Goal: Task Accomplishment & Management: Use online tool/utility

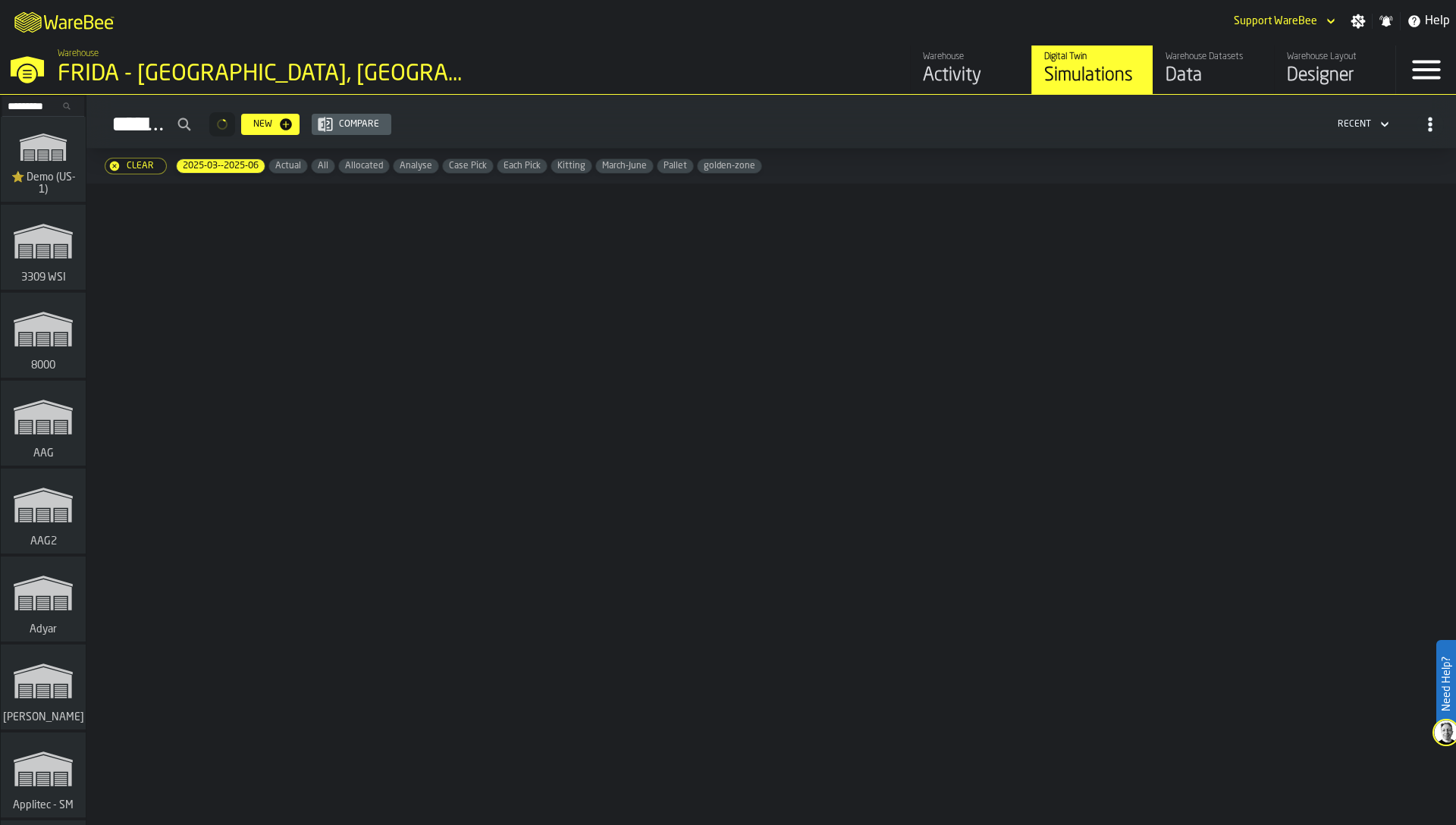
click at [56, 173] on span "⭐ Demo (US-1)" at bounding box center [43, 184] width 73 height 24
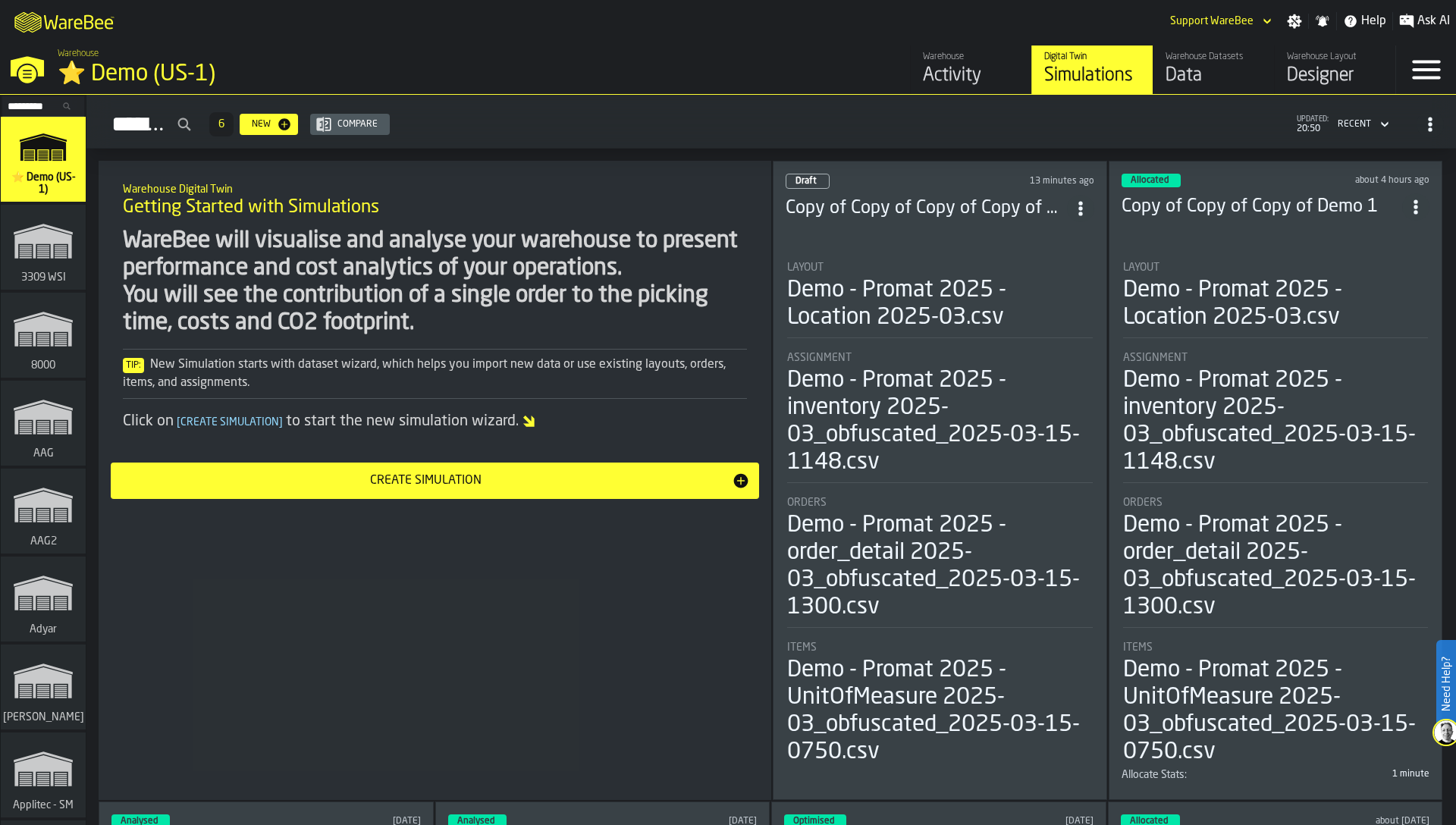
drag, startPoint x: 1429, startPoint y: 68, endPoint x: 1261, endPoint y: 126, distance: 177.7
click at [1261, 126] on div "M A K I N G W A R E H O U S E S M O R E EF F I C I E N T Support WareBee Settin…" at bounding box center [728, 412] width 1456 height 825
click at [1167, 78] on div "Data" at bounding box center [1213, 76] width 97 height 24
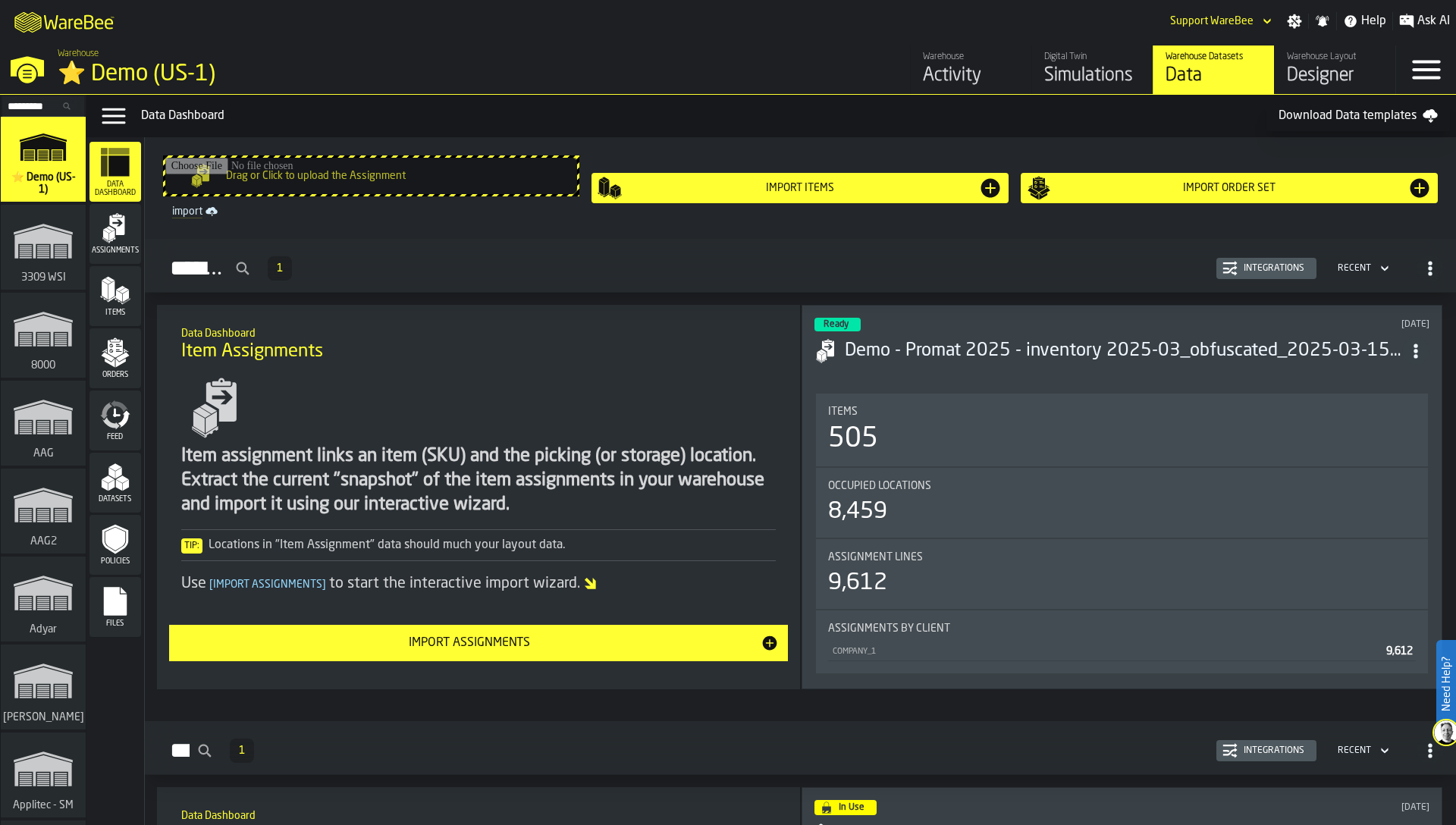
click at [113, 245] on div "Assignments" at bounding box center [115, 234] width 52 height 42
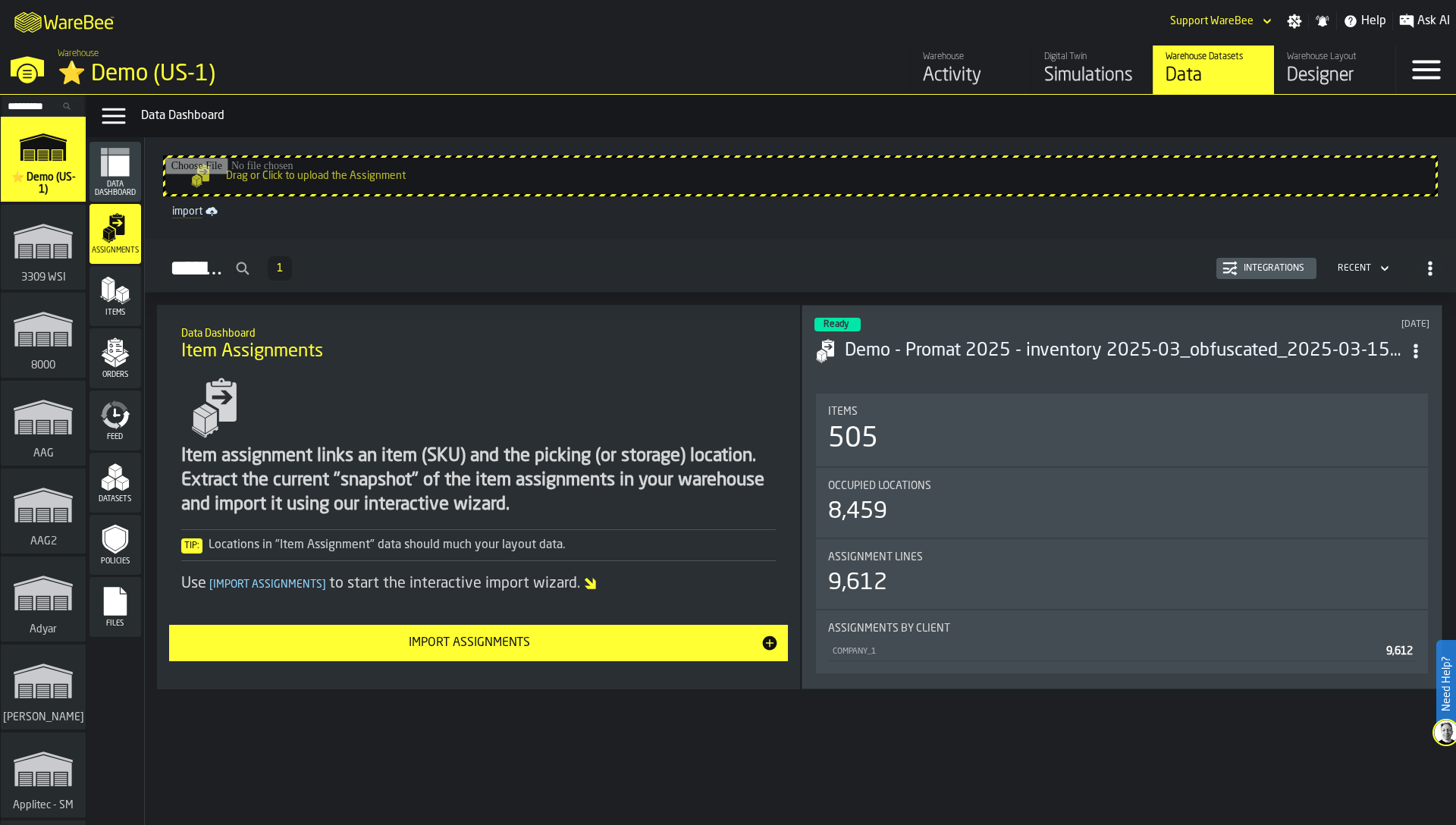
click at [1279, 267] on div "Integrations" at bounding box center [1274, 268] width 73 height 10
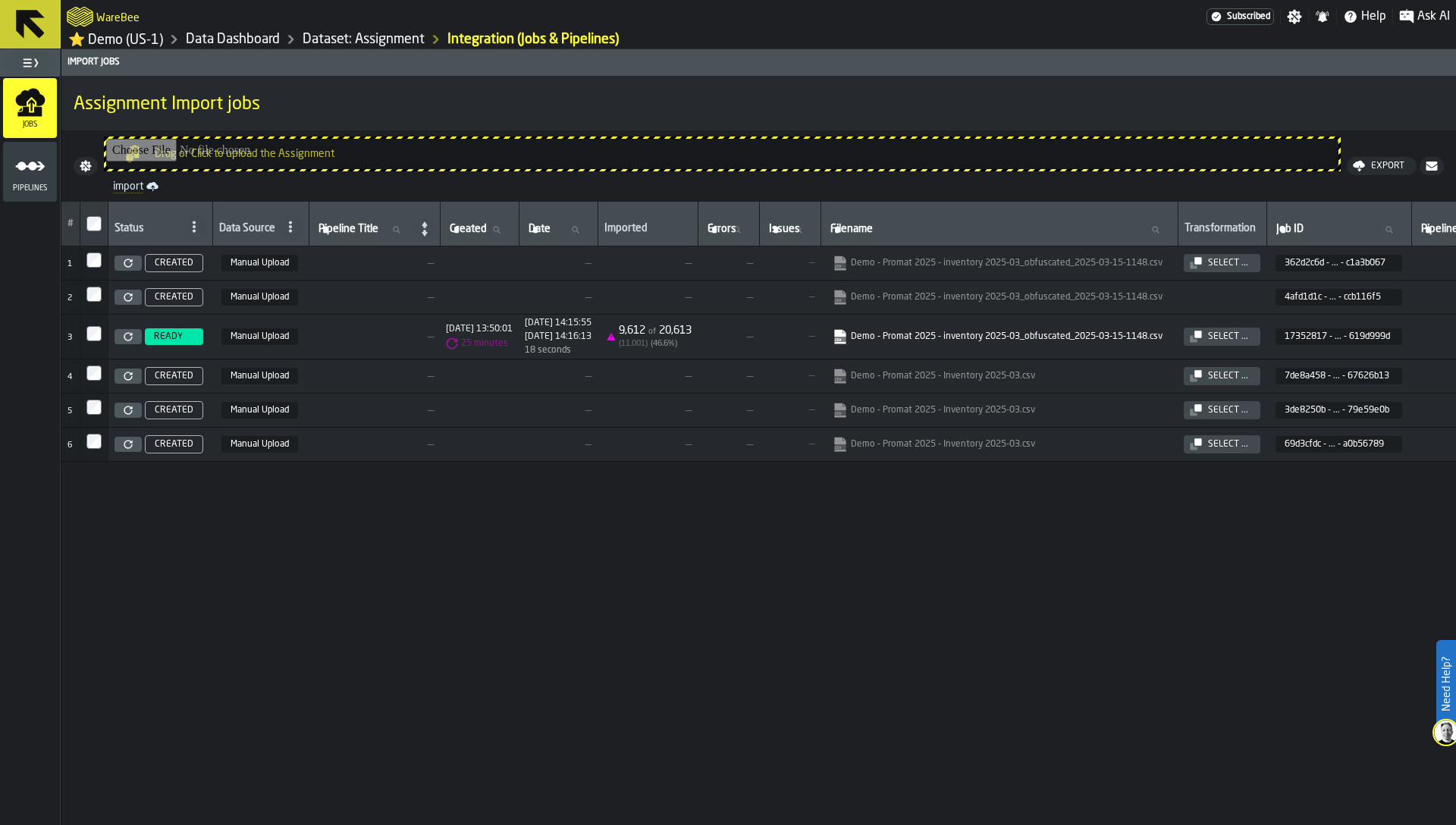
click at [16, 181] on icon "menu Pipelines" at bounding box center [31, 166] width 31 height 31
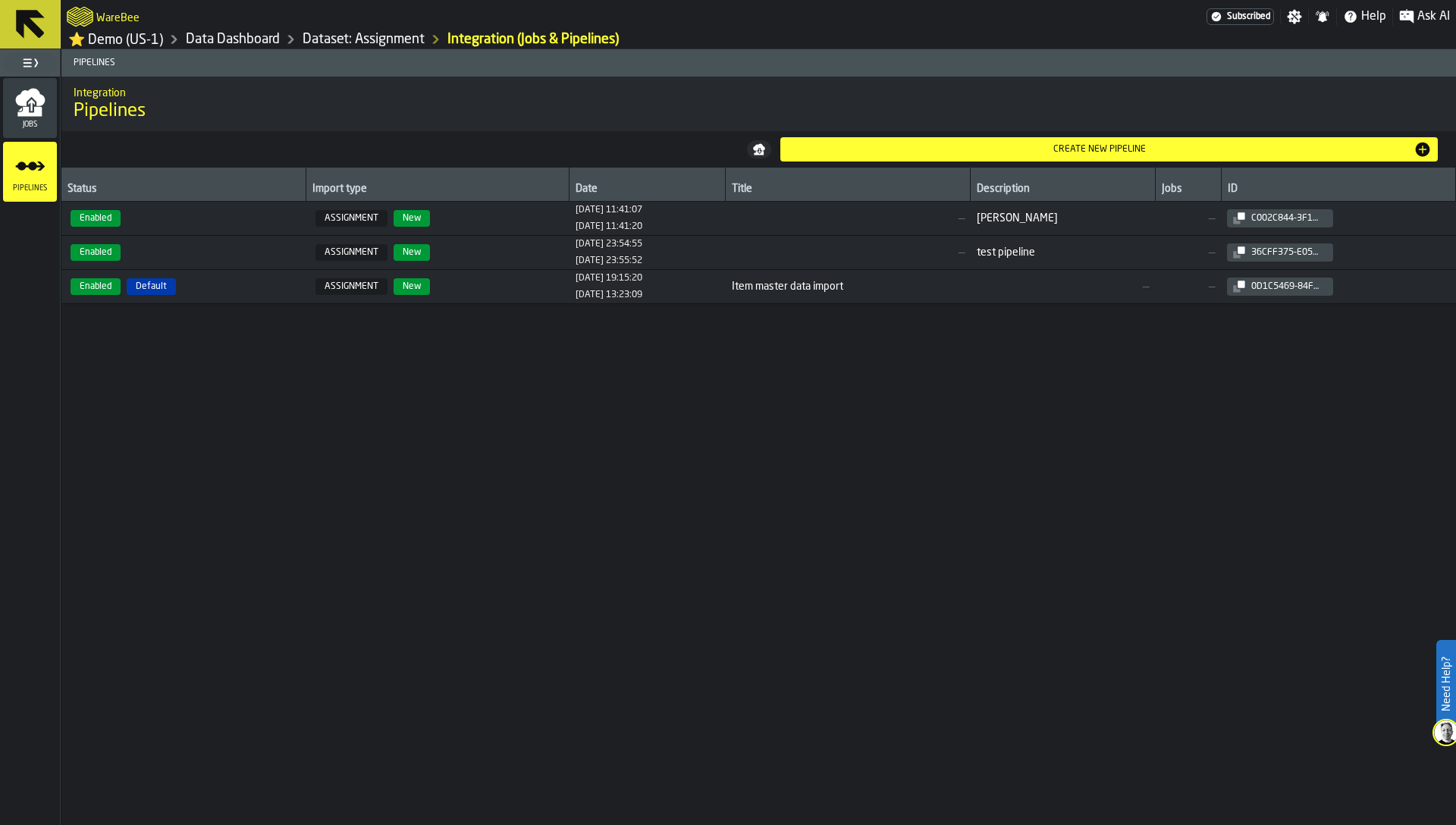
click at [194, 222] on span "Enabled" at bounding box center [184, 218] width 233 height 17
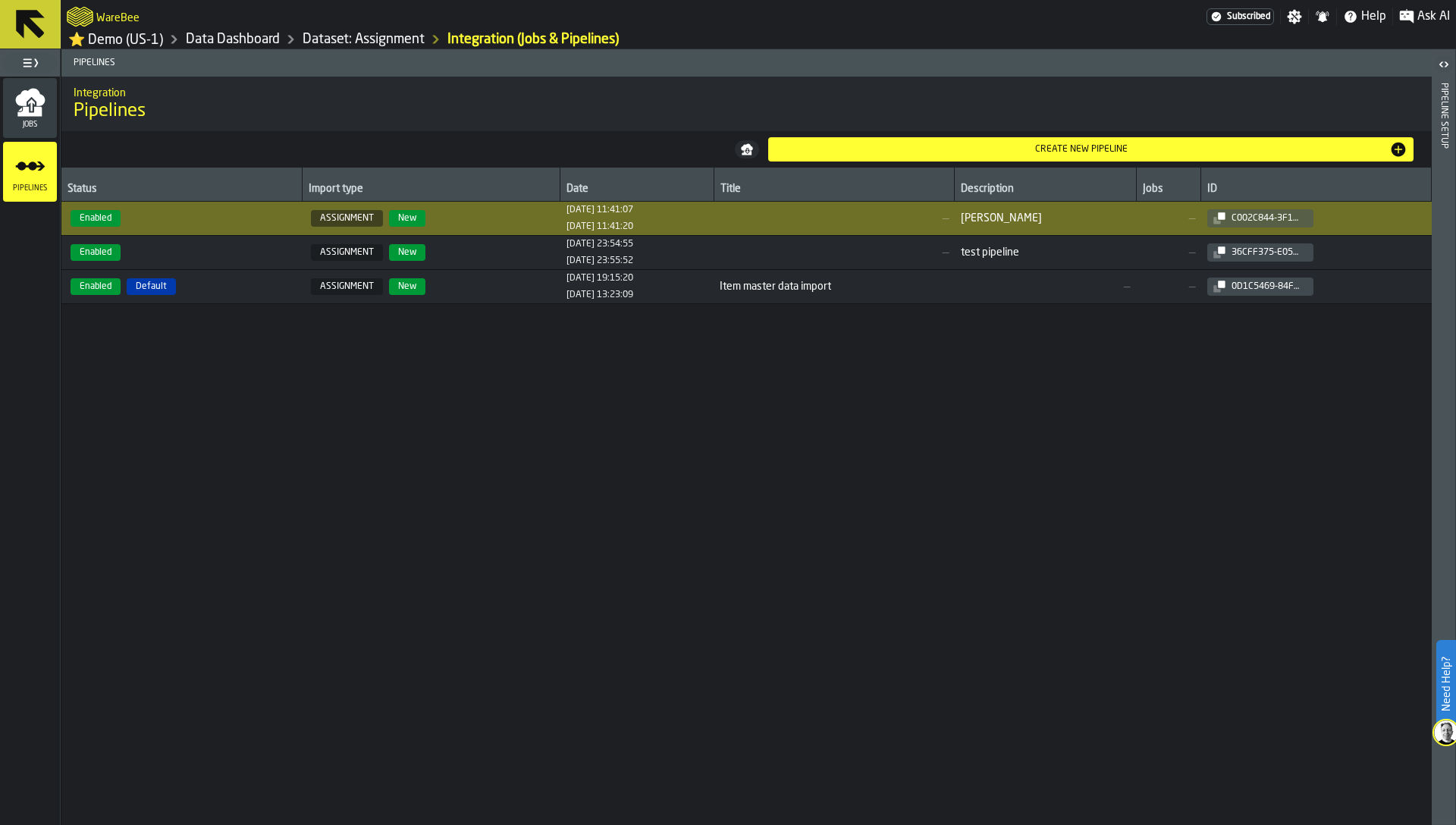
click at [1449, 166] on header "Pipeline Setup" at bounding box center [1443, 437] width 23 height 776
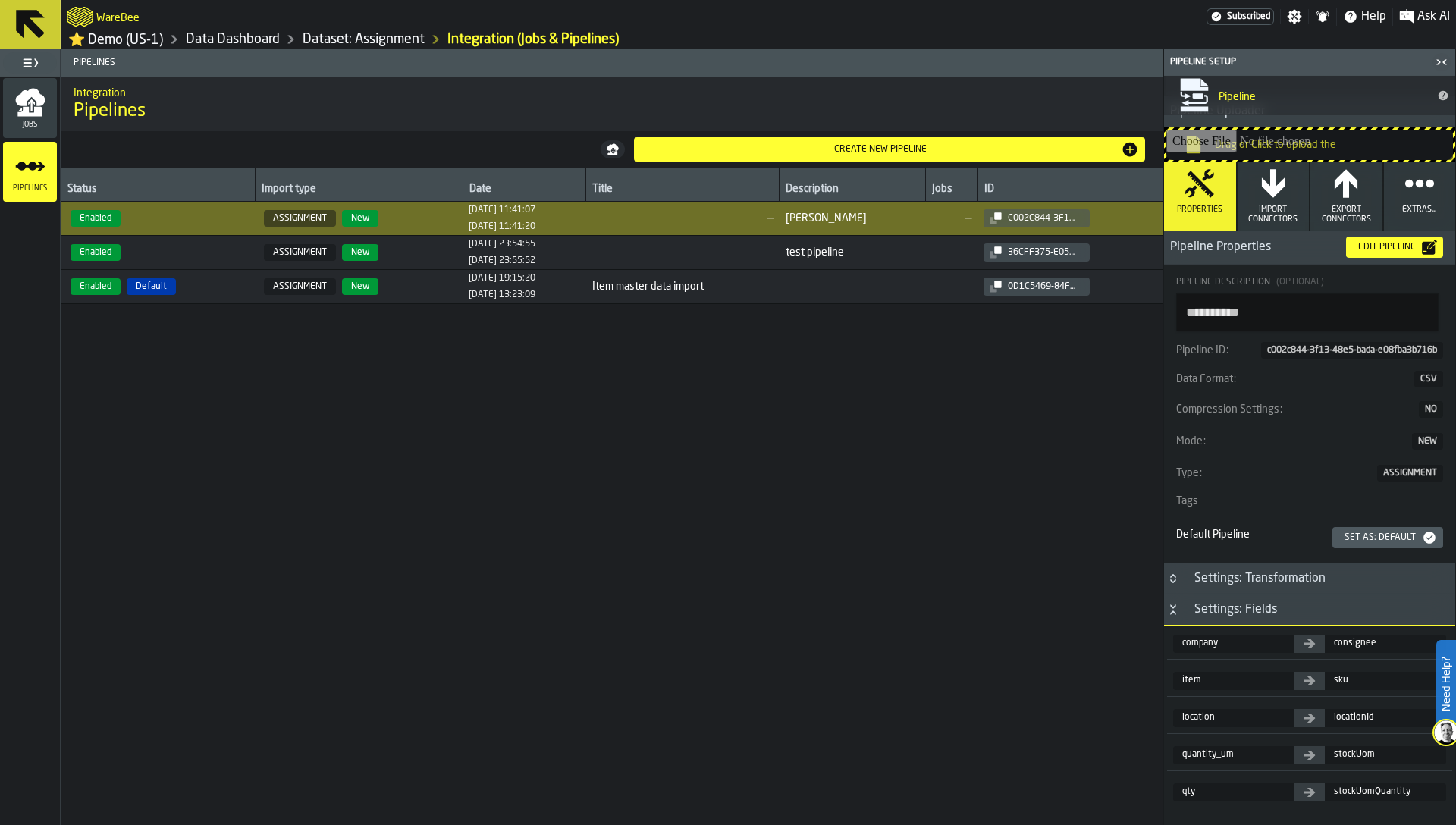
scroll to position [49, 0]
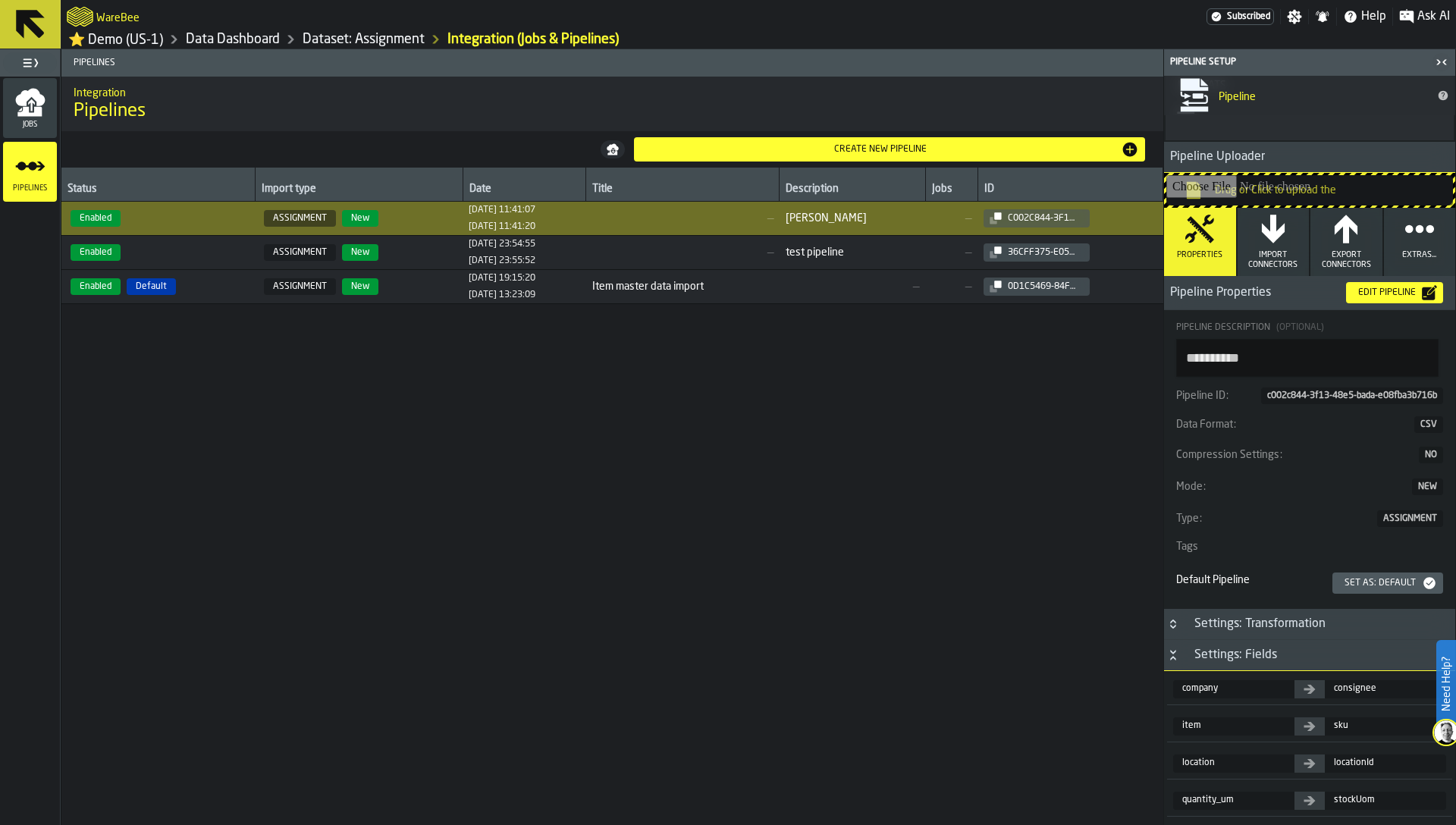
click at [1264, 254] on span "Import Connectors" at bounding box center [1273, 260] width 60 height 19
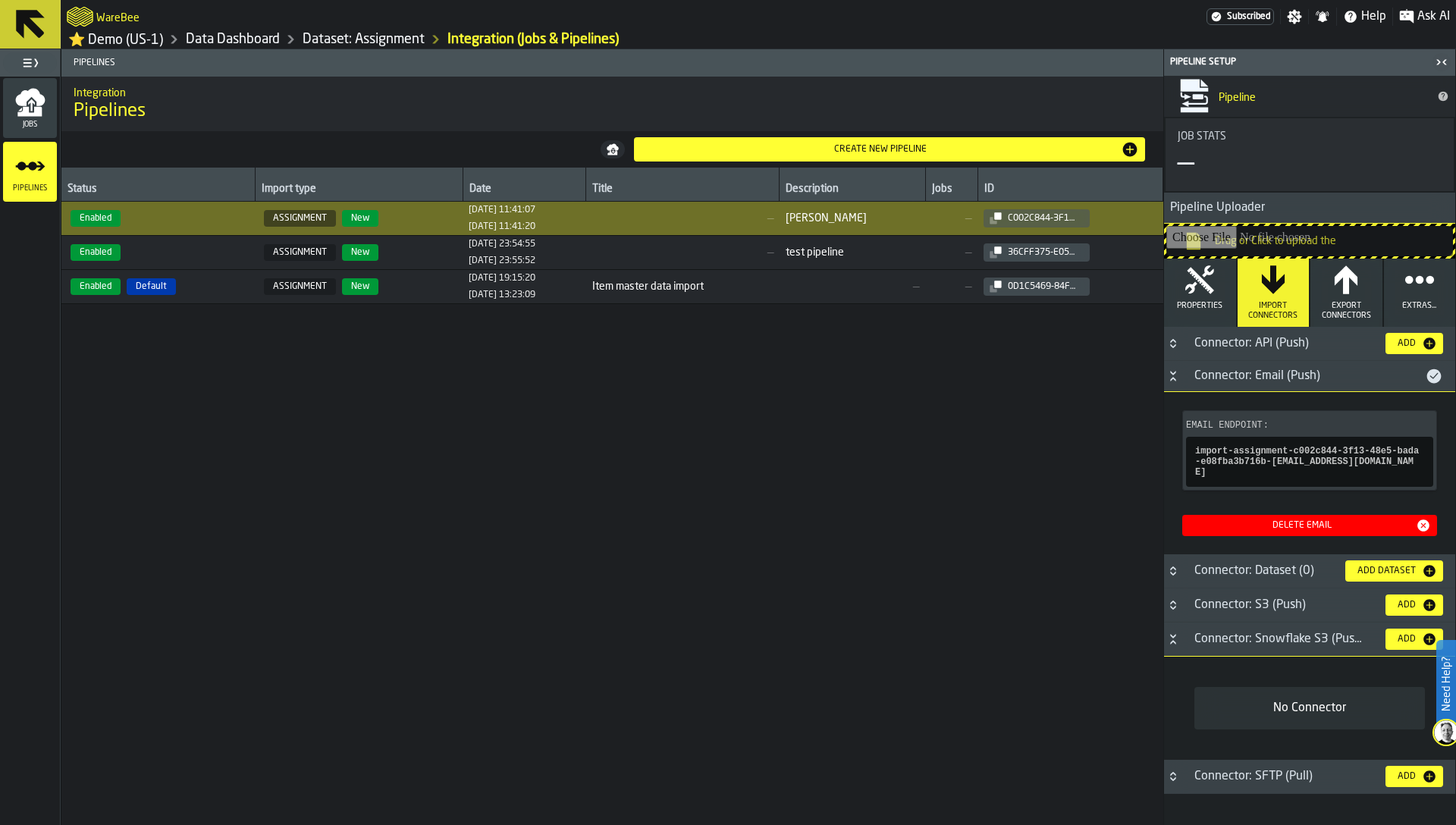
scroll to position [0, 0]
click at [1234, 345] on div "Connector: API (Push)" at bounding box center [1279, 343] width 188 height 19
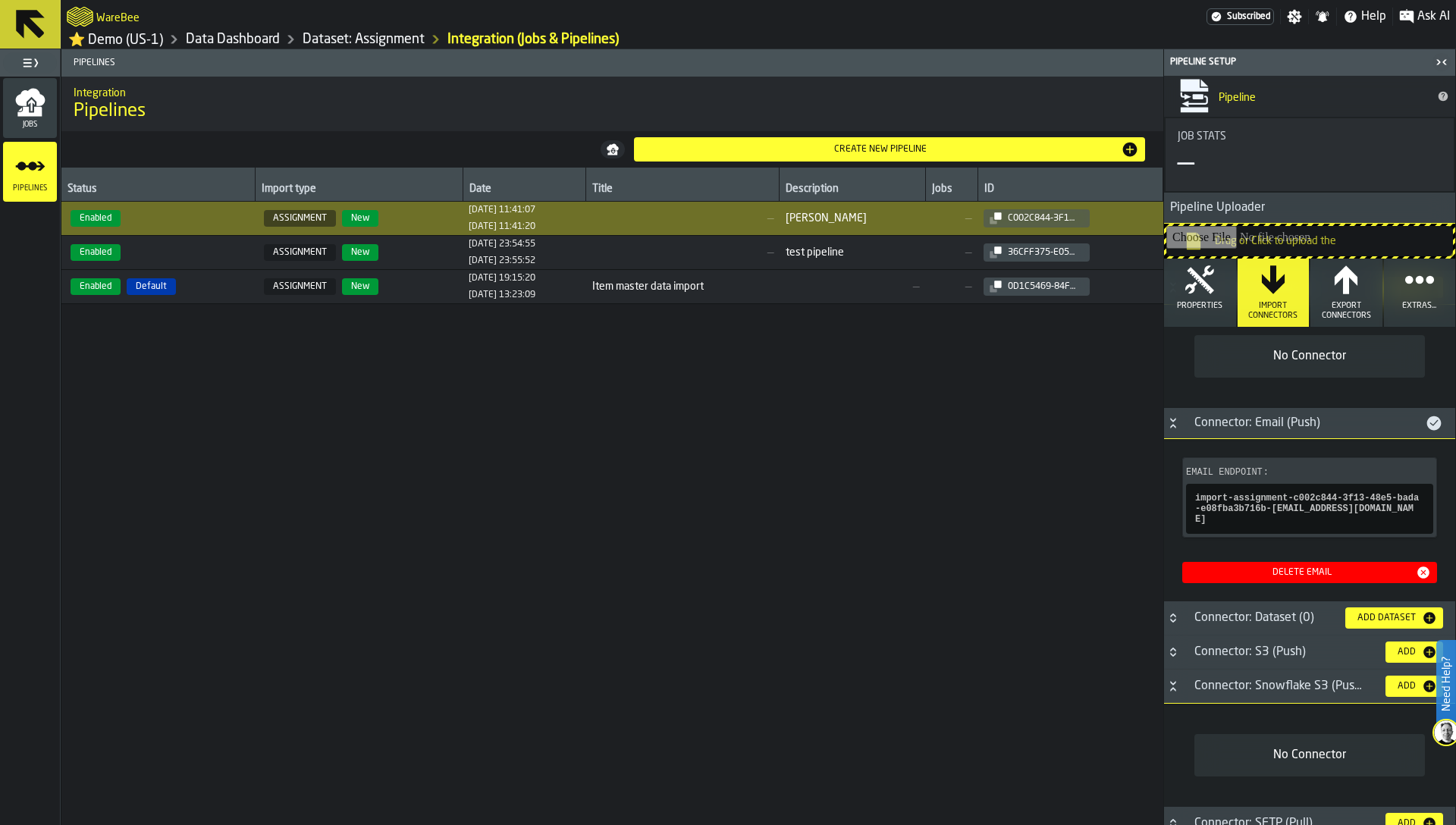
scroll to position [75, 0]
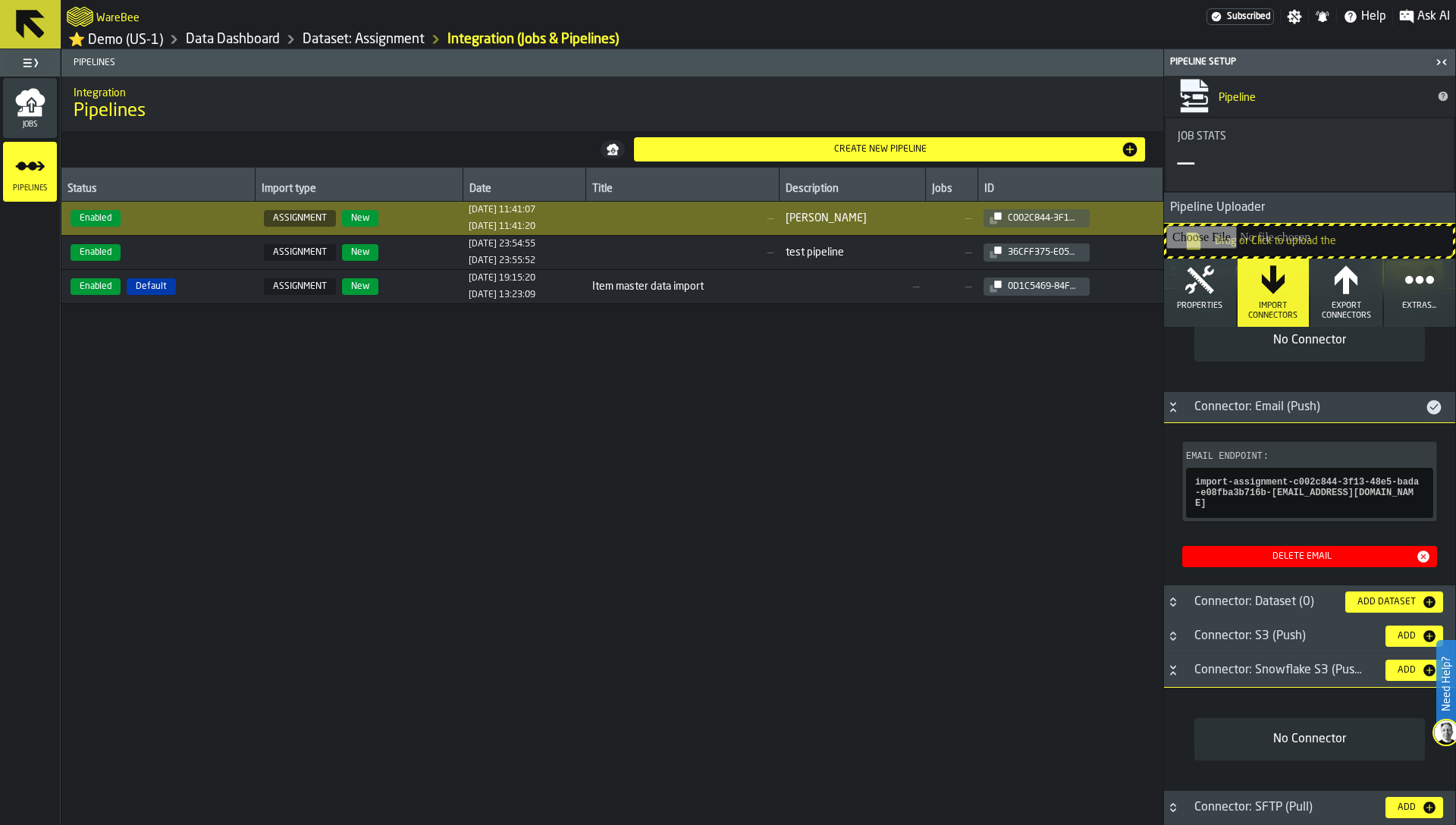
click at [1263, 636] on div "Connector: S3 (Push)" at bounding box center [1279, 636] width 188 height 19
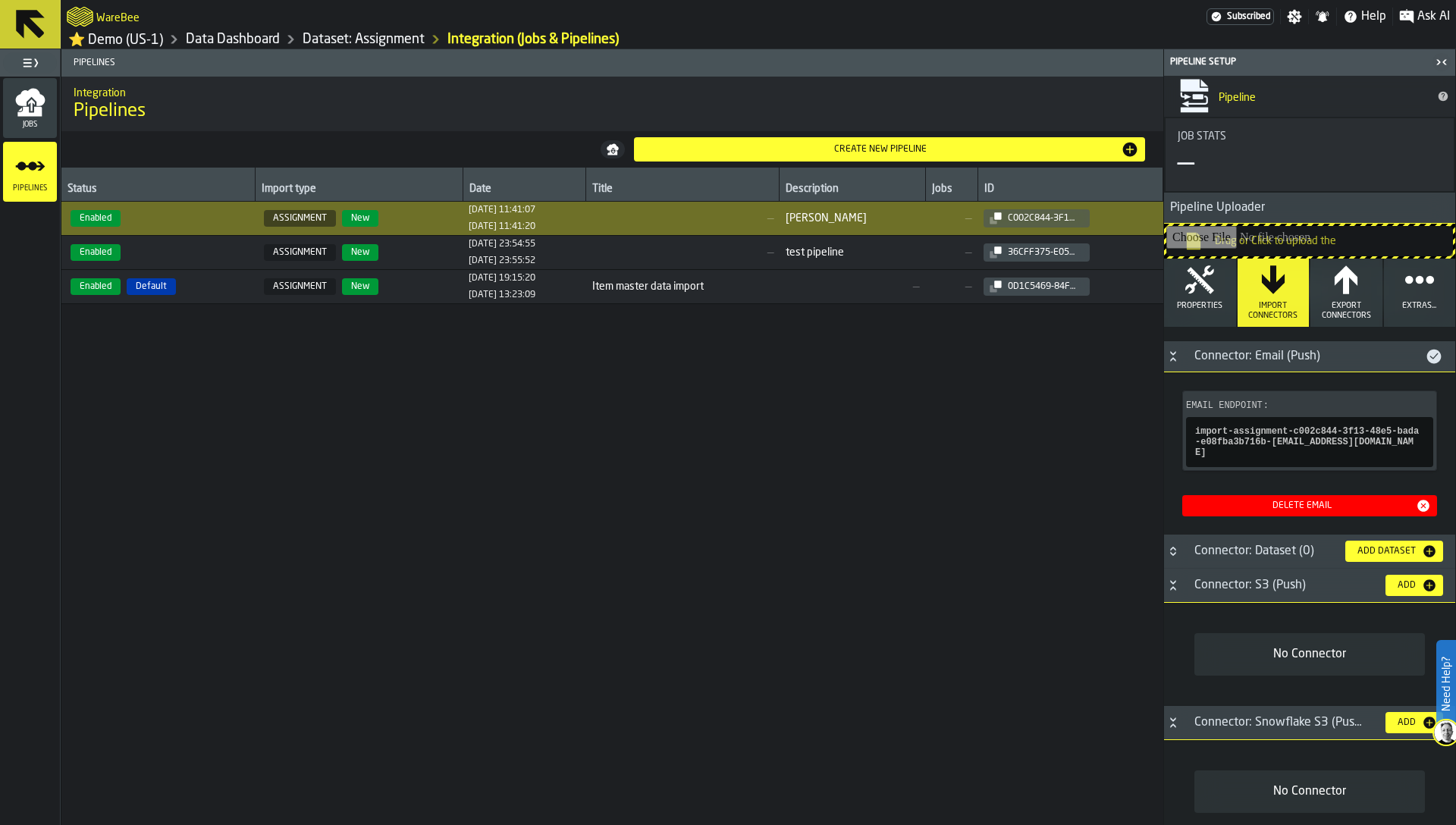
scroll to position [178, 0]
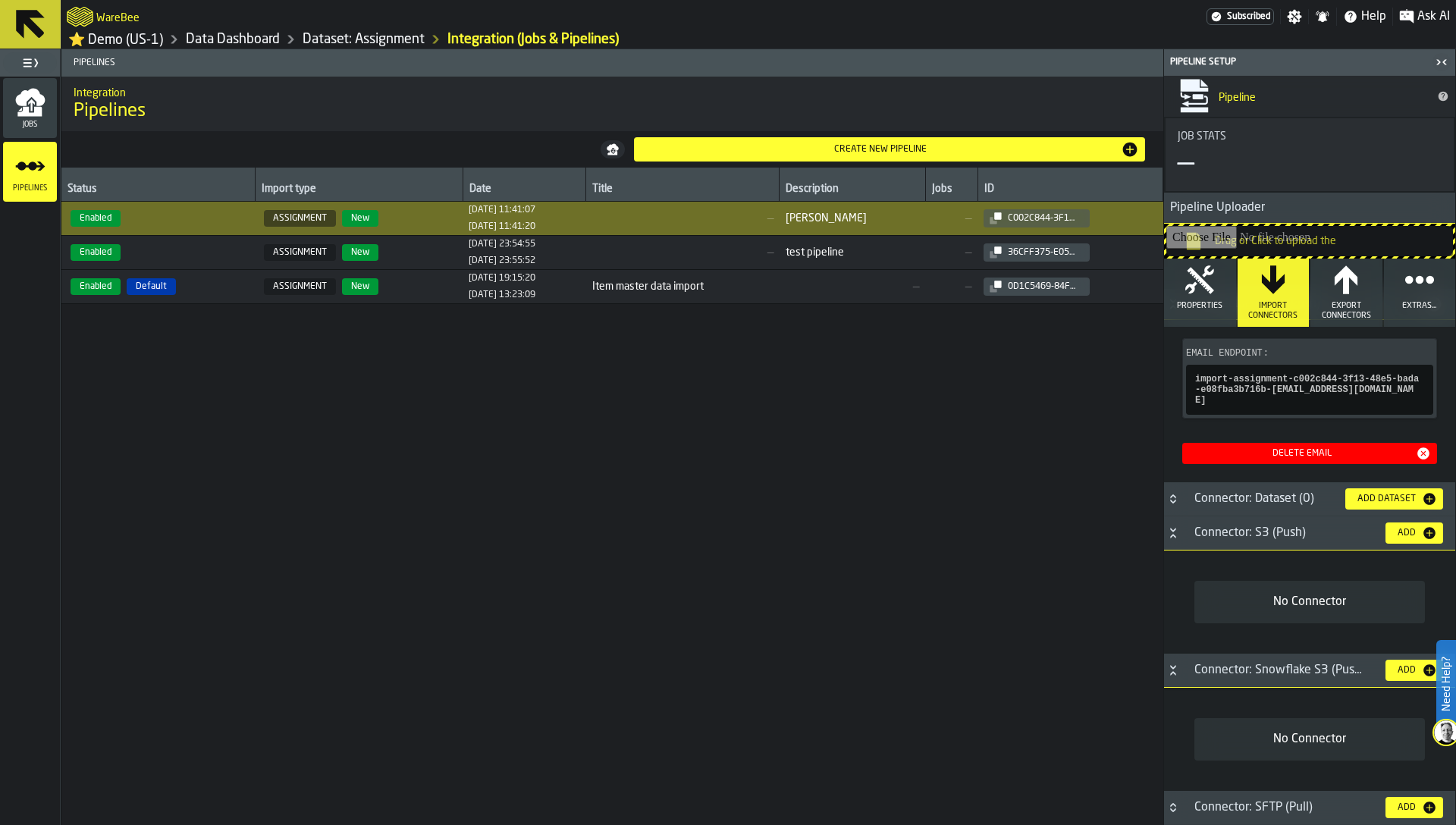
click at [1257, 802] on div "Connector: SFTP (Pull)" at bounding box center [1279, 807] width 188 height 19
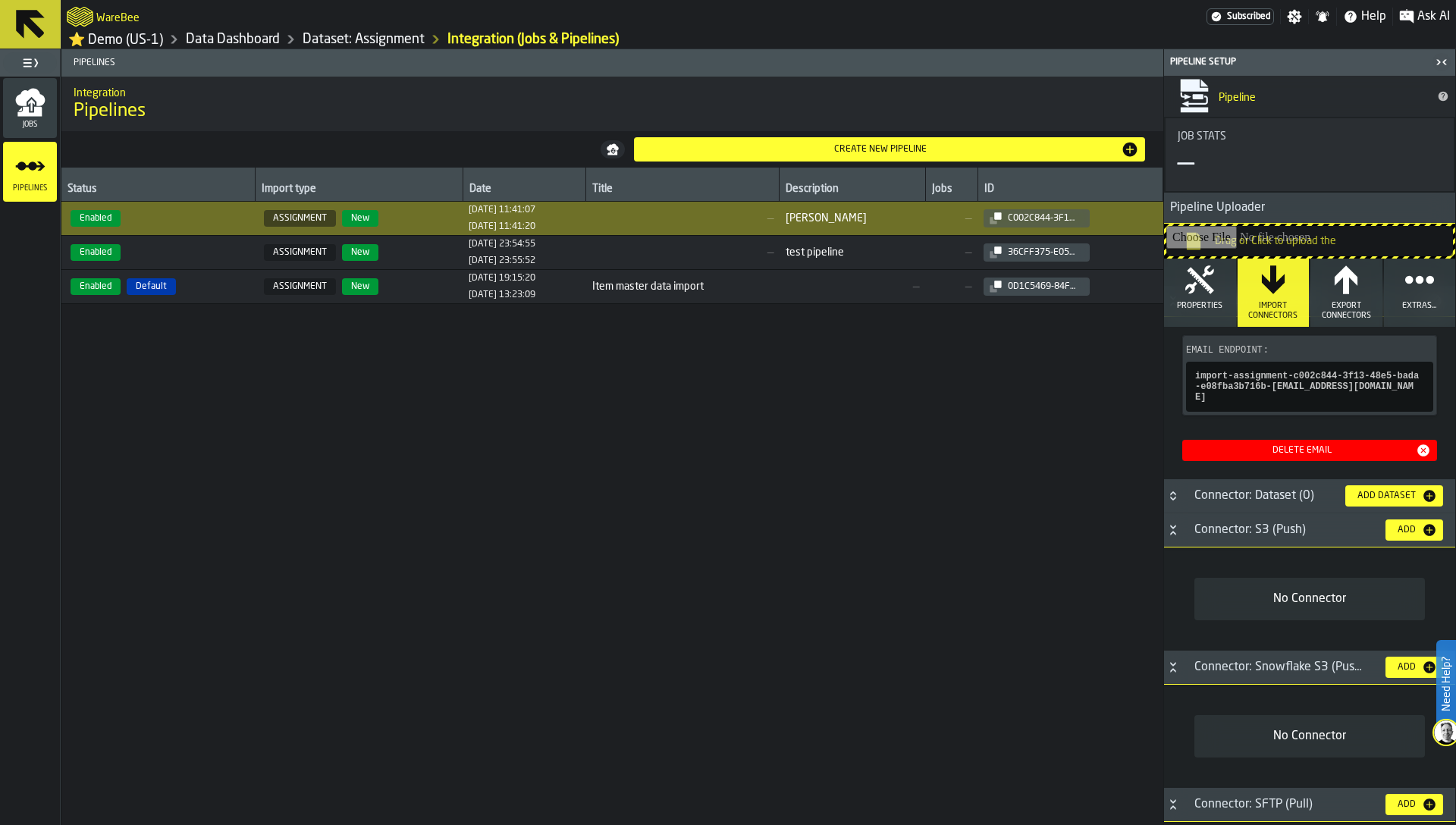
scroll to position [281, 0]
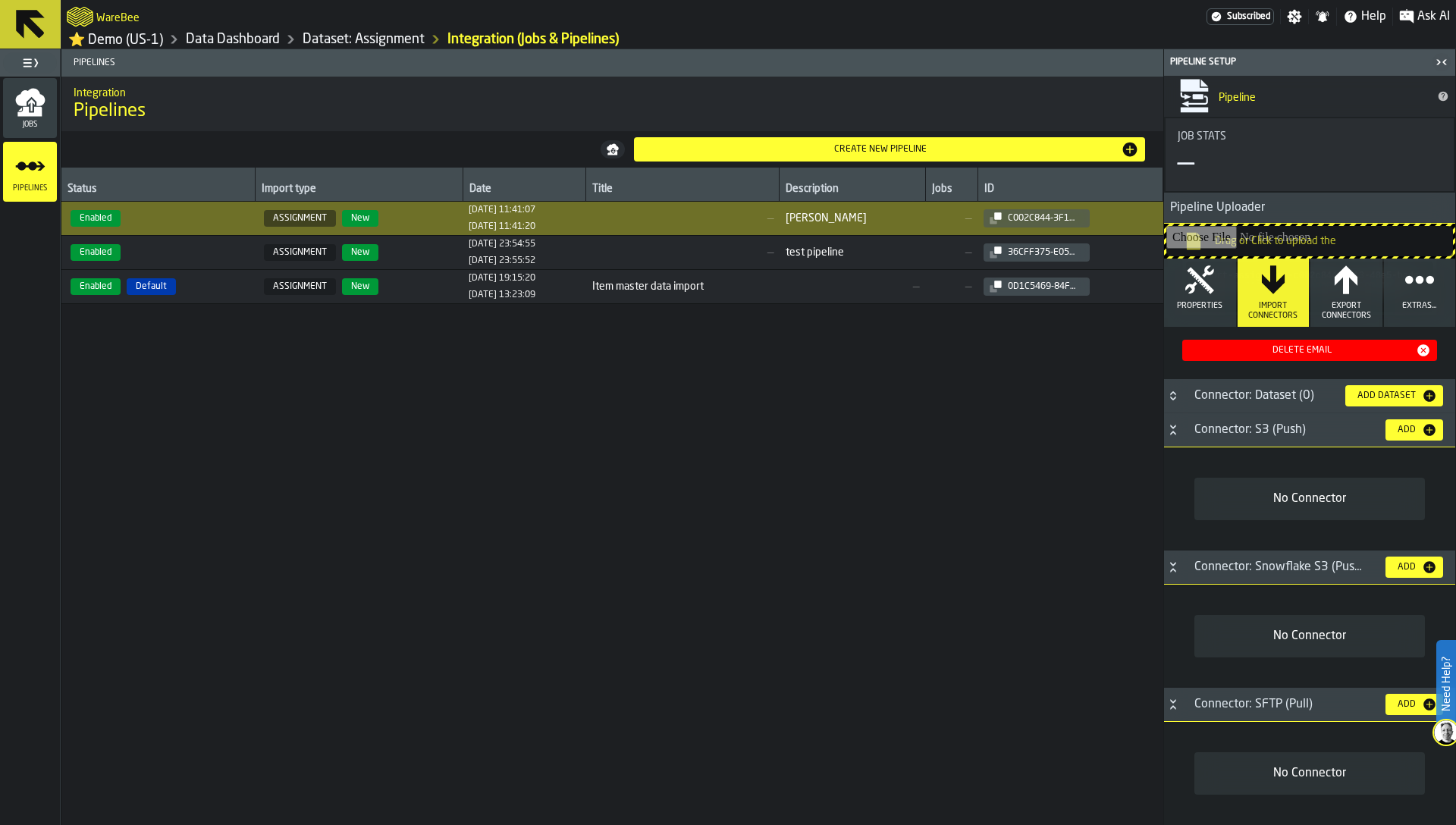
click at [333, 39] on link "Dataset: Assignment" at bounding box center [363, 39] width 122 height 17
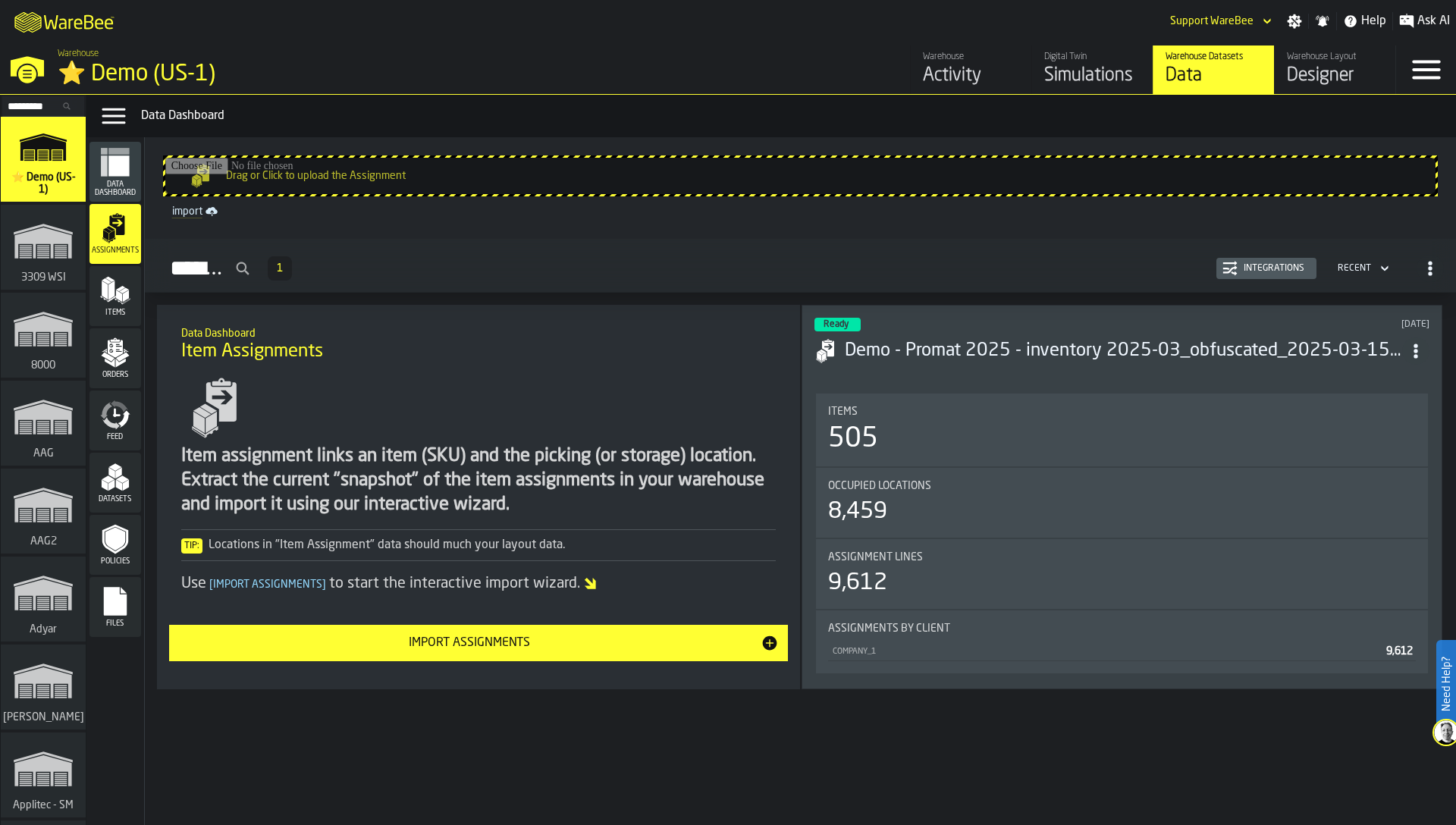
click at [1446, 82] on div "Menu" at bounding box center [1425, 69] width 60 height 48
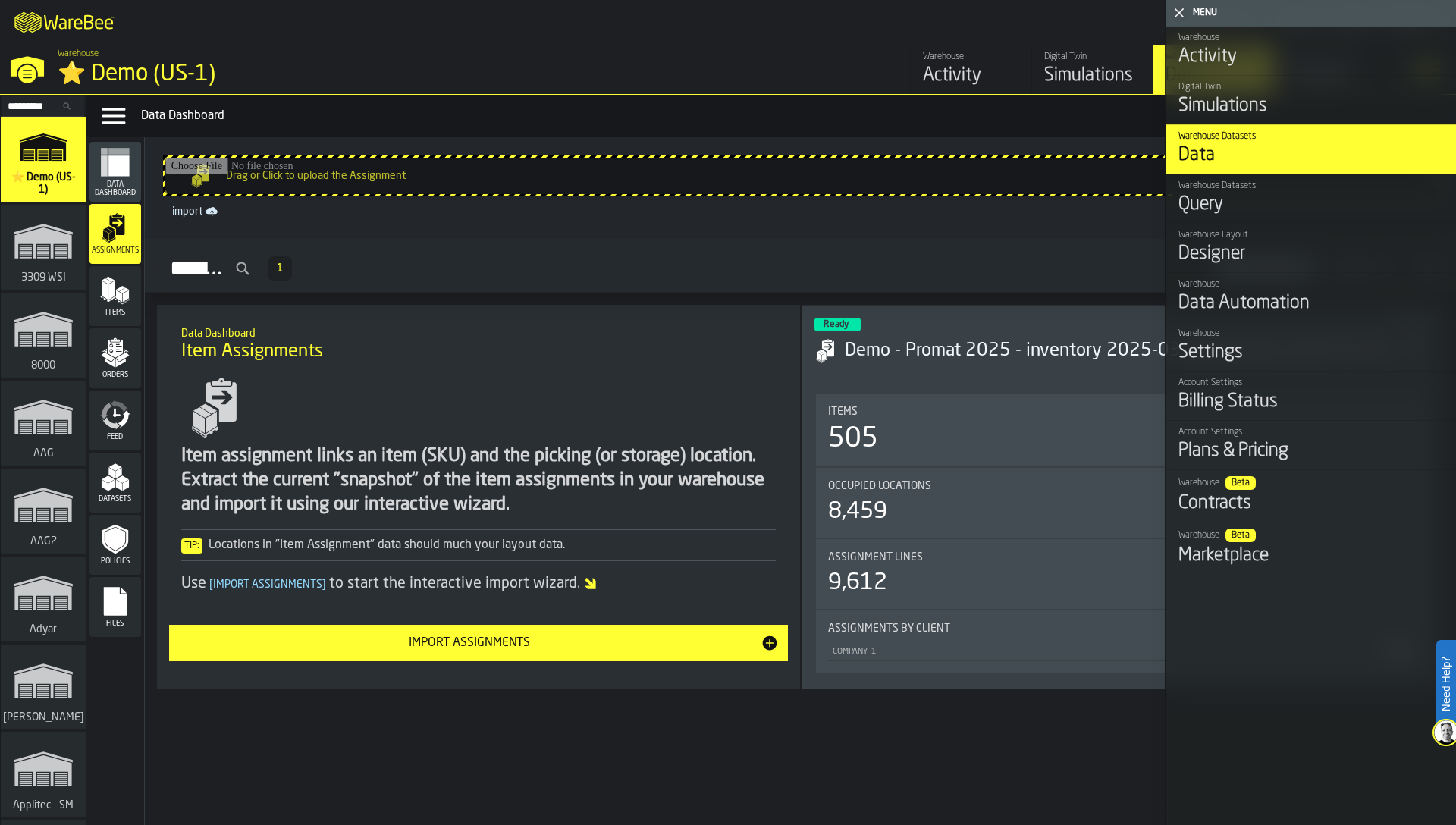
click at [1253, 207] on div "Query" at bounding box center [1310, 205] width 265 height 24
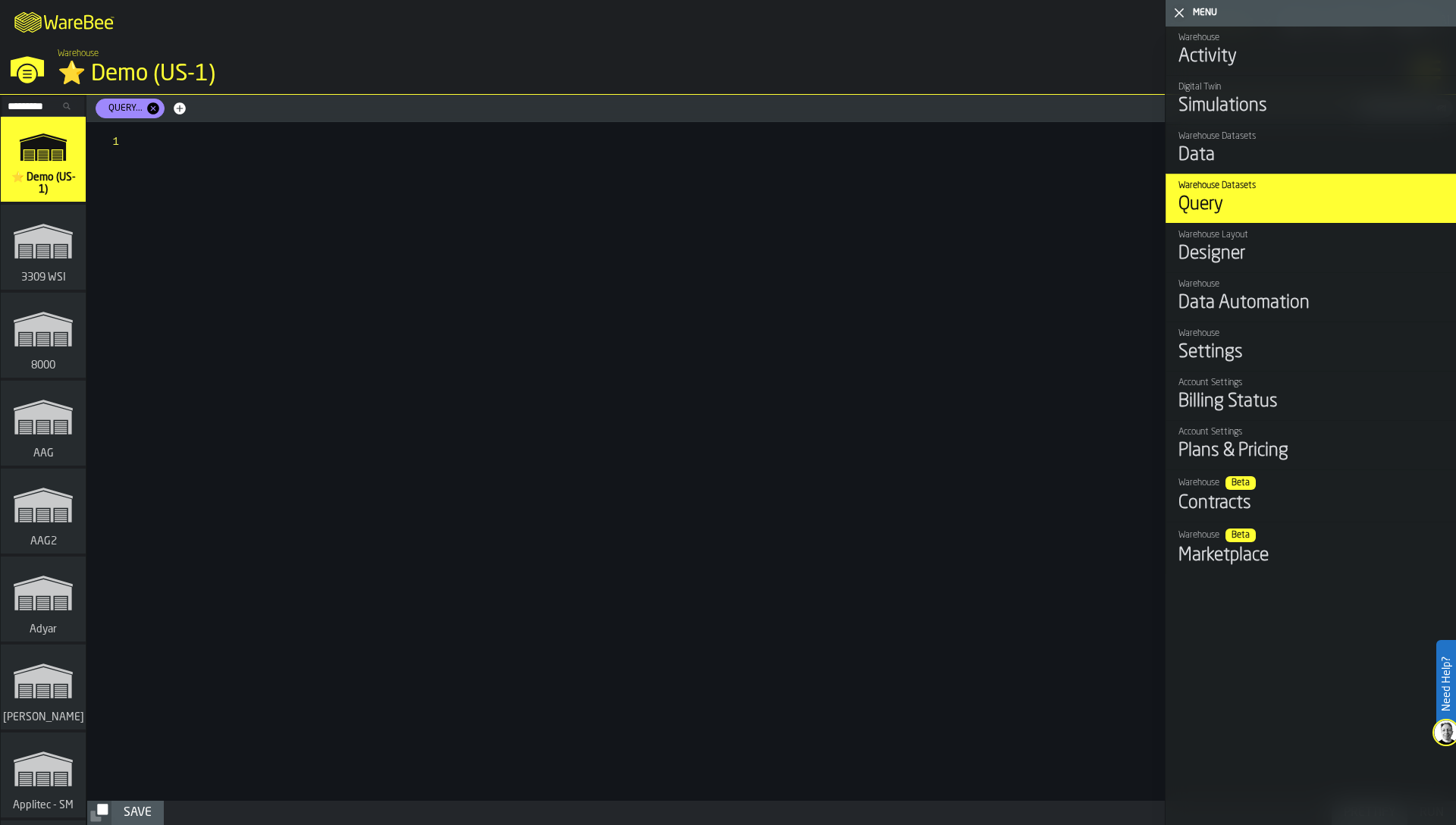
click at [934, 359] on div at bounding box center [797, 461] width 1317 height 678
click at [1201, 305] on div "Data Automation" at bounding box center [1310, 303] width 265 height 24
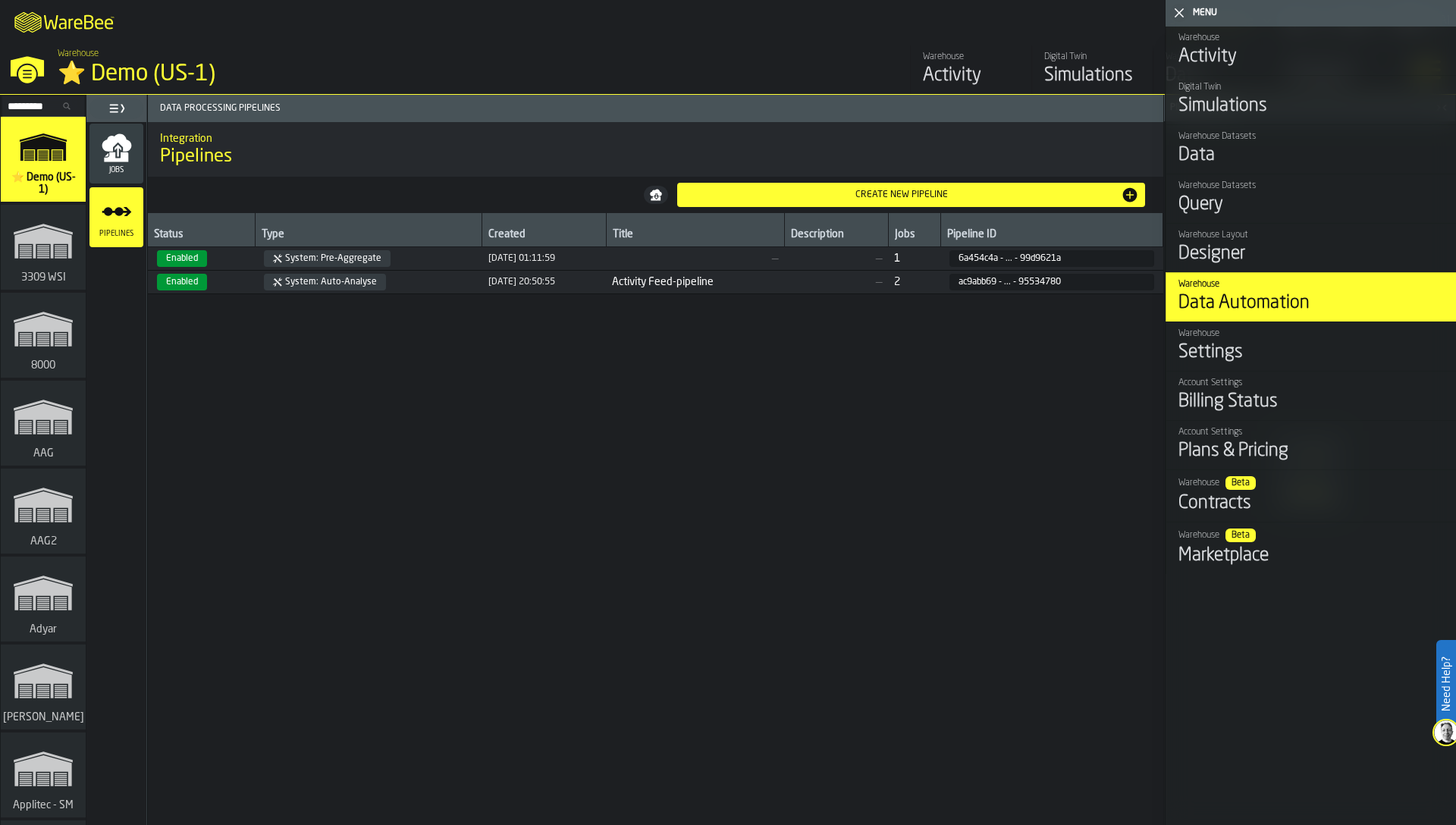
click at [1182, 15] on polygon "button-toggle-Close me" at bounding box center [1180, 13] width 10 height 10
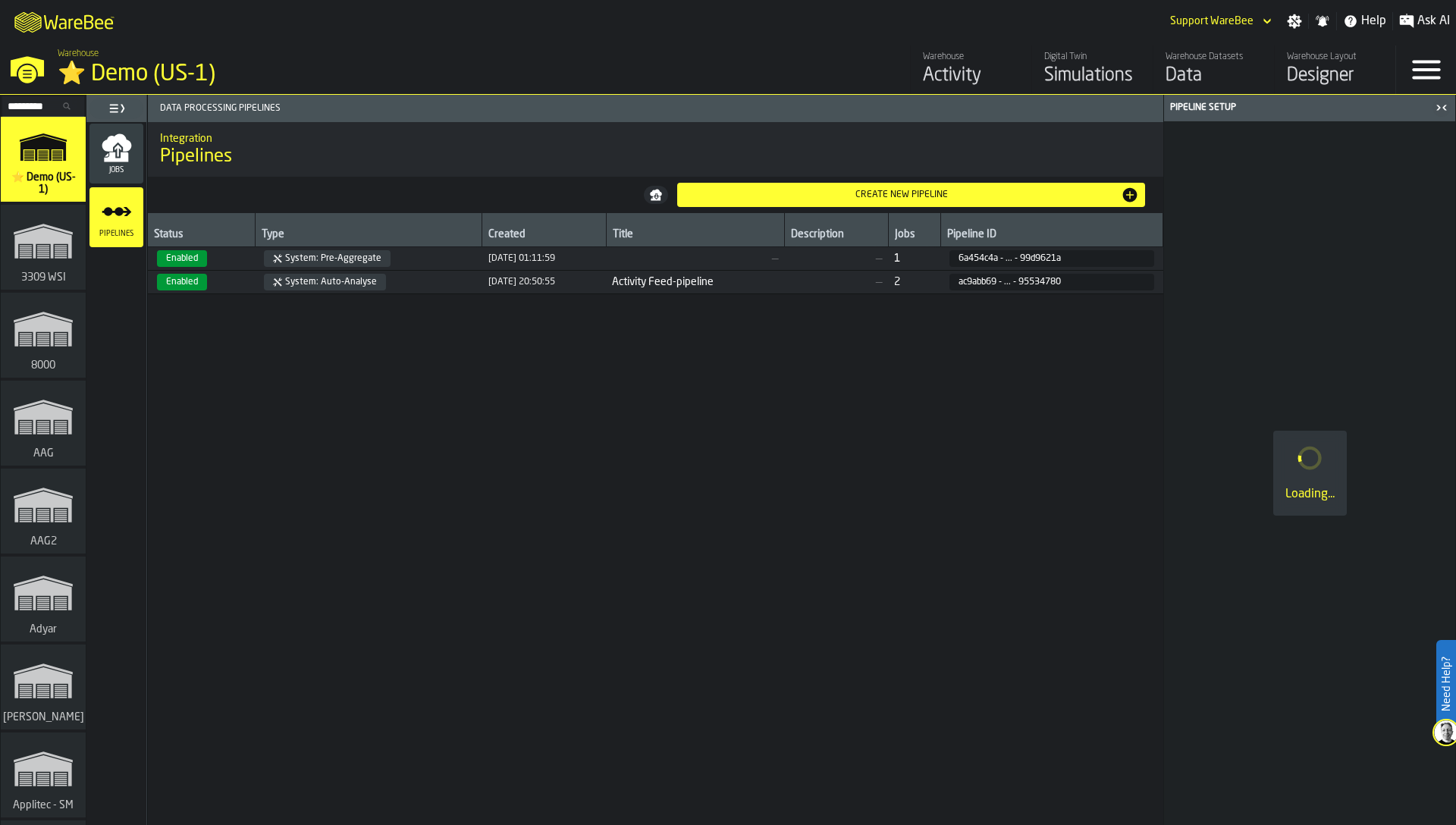
click at [1205, 71] on div "Data" at bounding box center [1213, 76] width 97 height 24
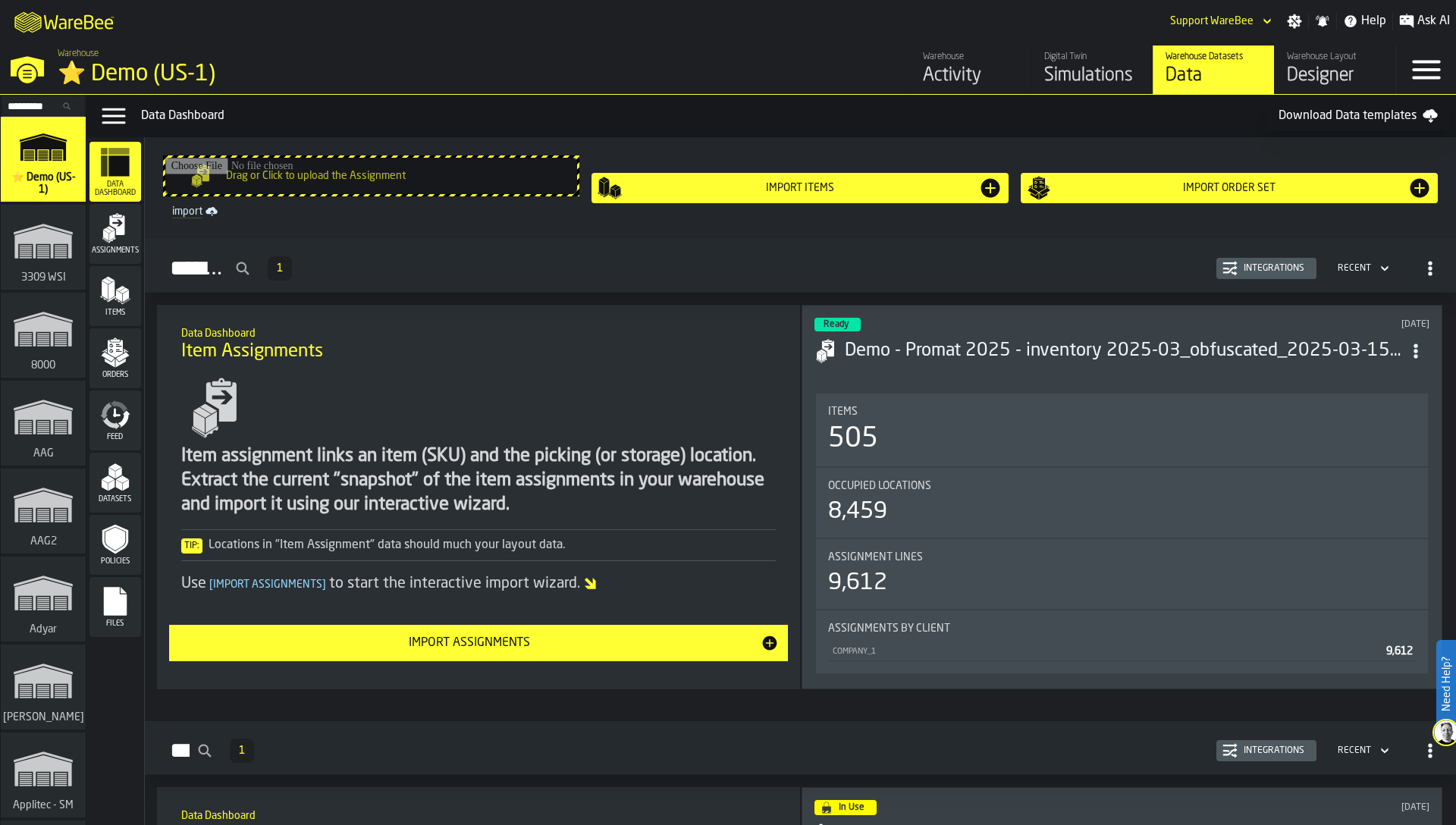
click at [121, 283] on icon "menu Items" at bounding box center [115, 291] width 31 height 31
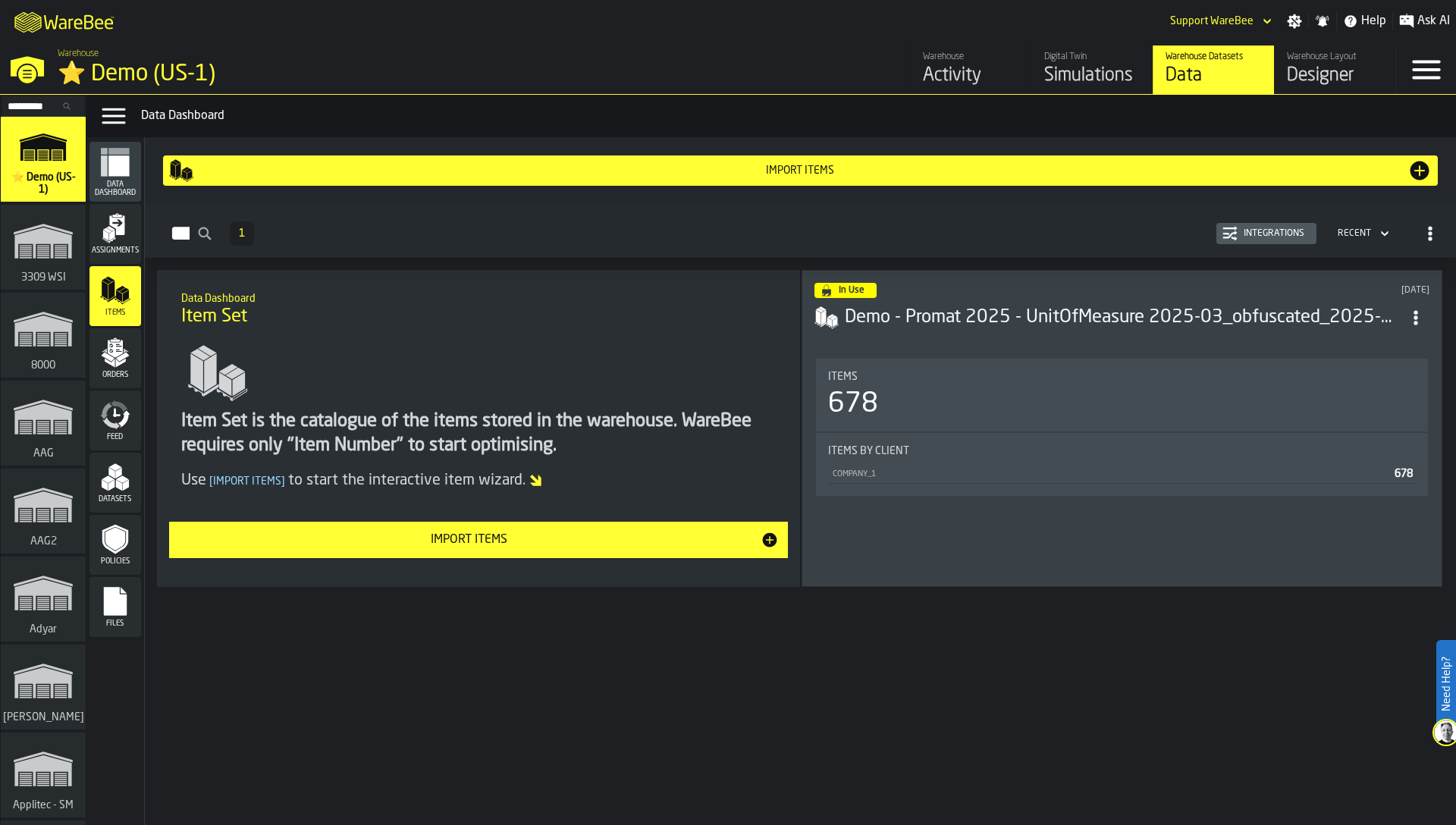
click at [90, 236] on div "Assignments" at bounding box center [115, 234] width 52 height 42
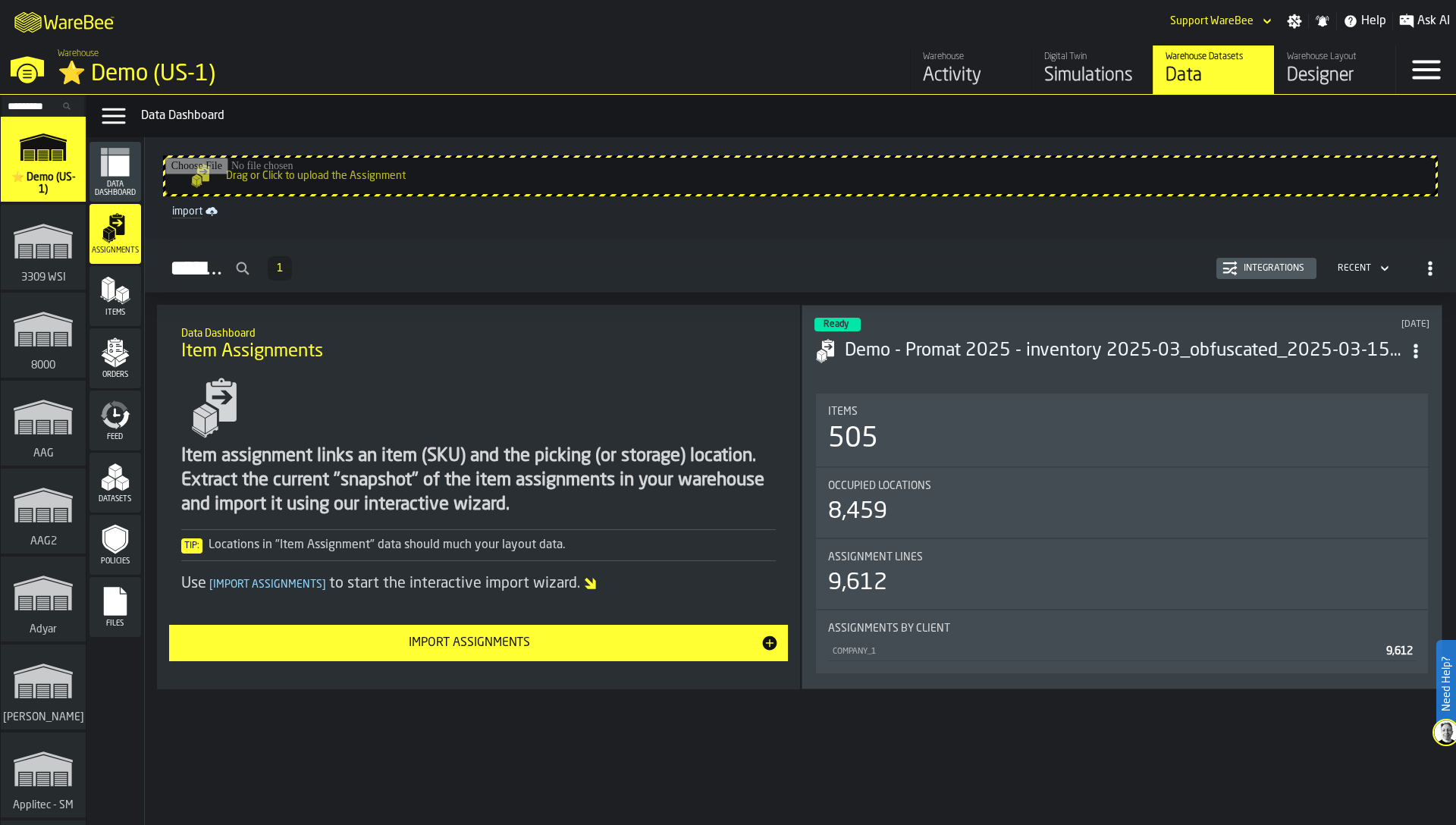
click at [1276, 268] on div "Integrations" at bounding box center [1274, 268] width 73 height 10
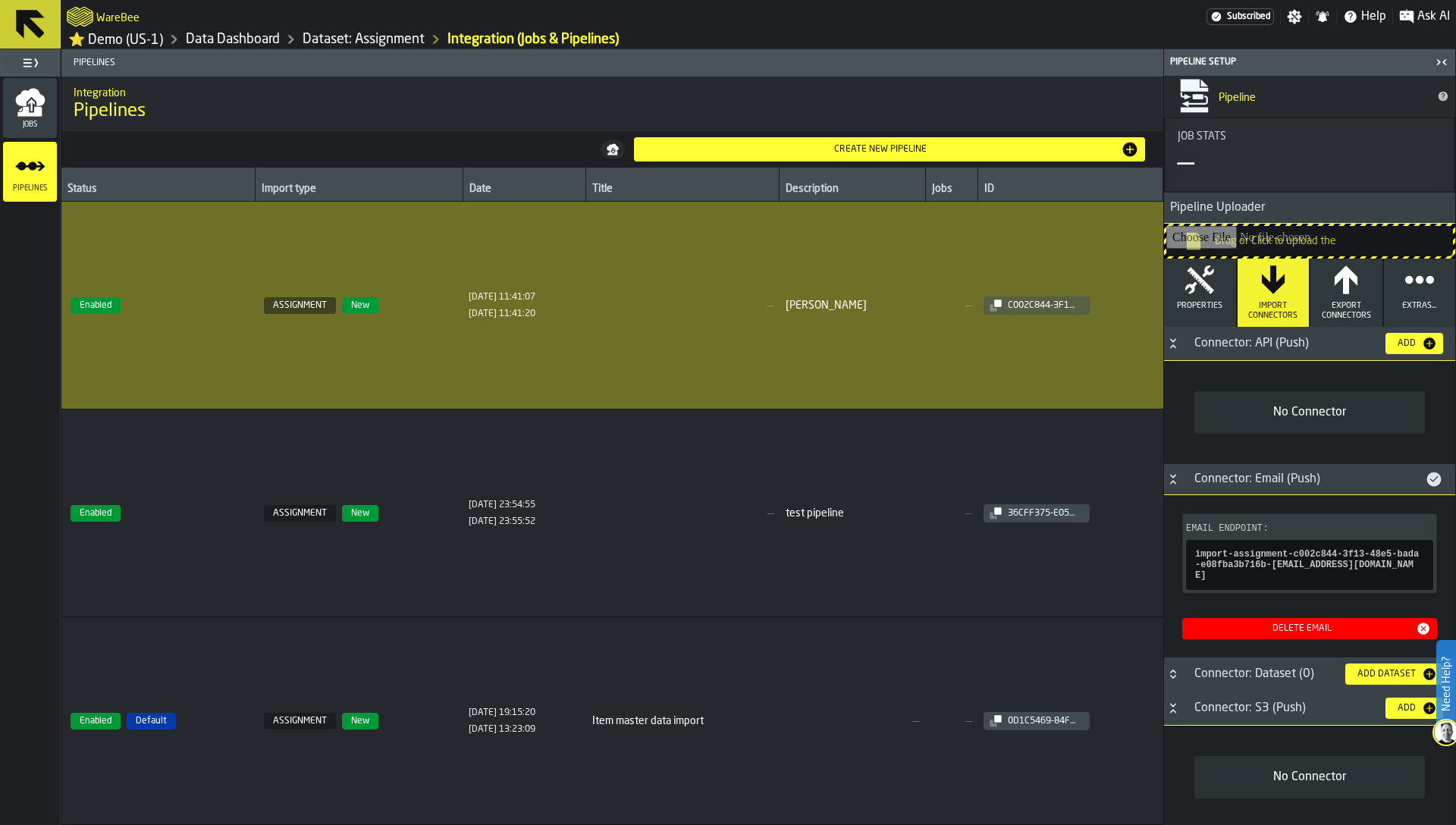
click at [24, 106] on icon "menu Jobs" at bounding box center [30, 97] width 30 height 18
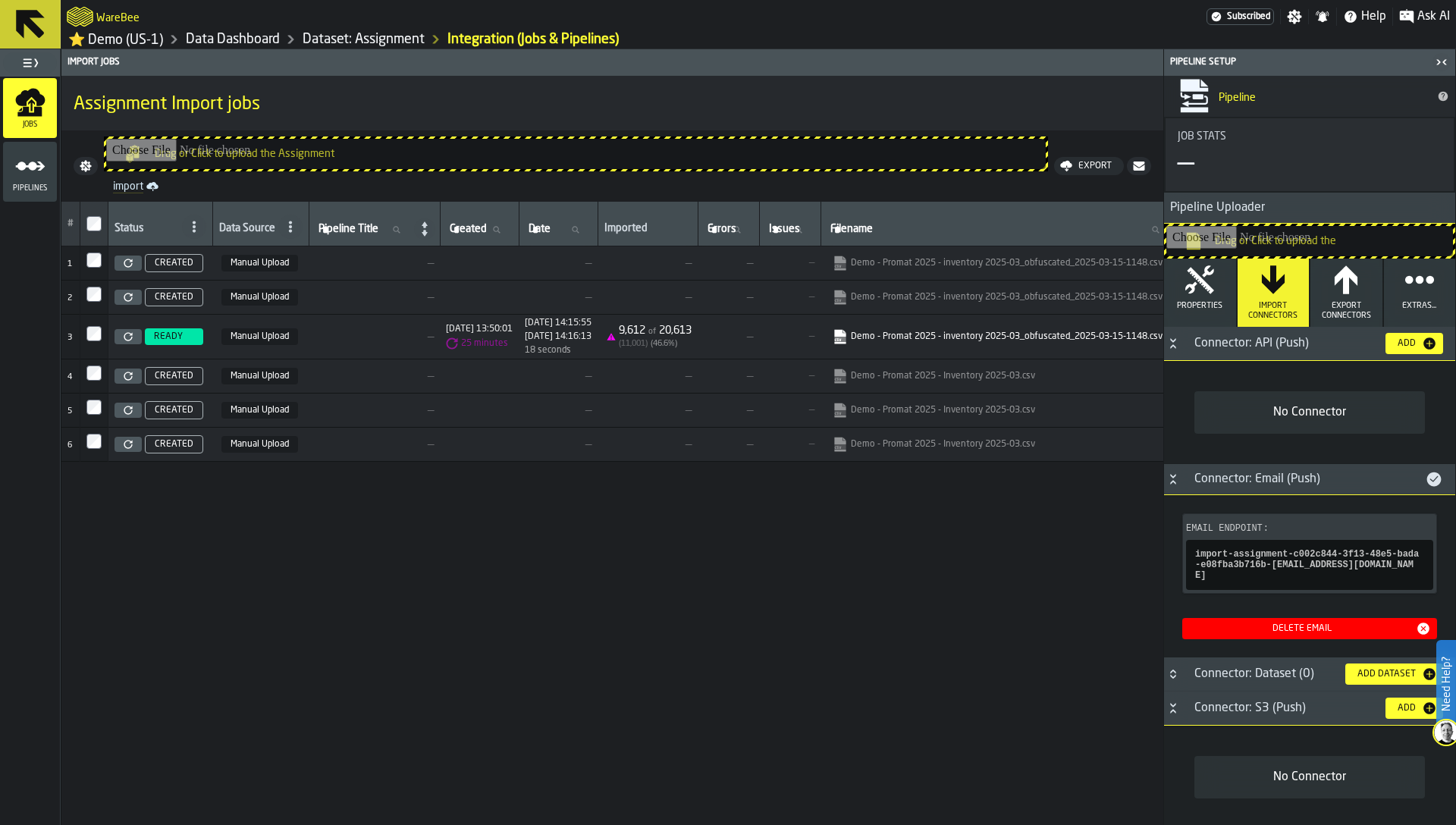
click at [1446, 71] on icon "button-toggle-Close me" at bounding box center [1441, 62] width 19 height 19
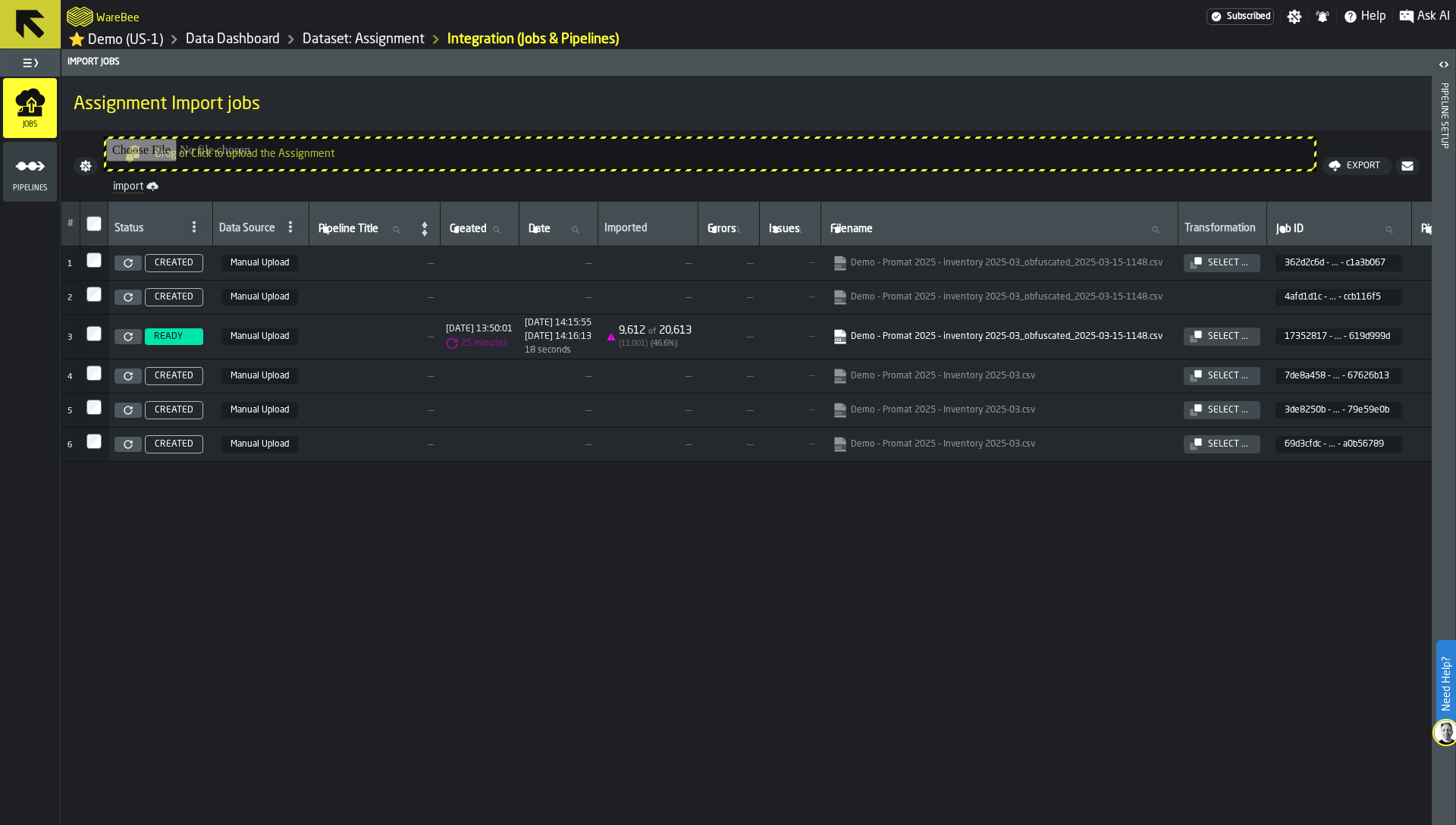
click at [125, 338] on icon at bounding box center [127, 336] width 9 height 9
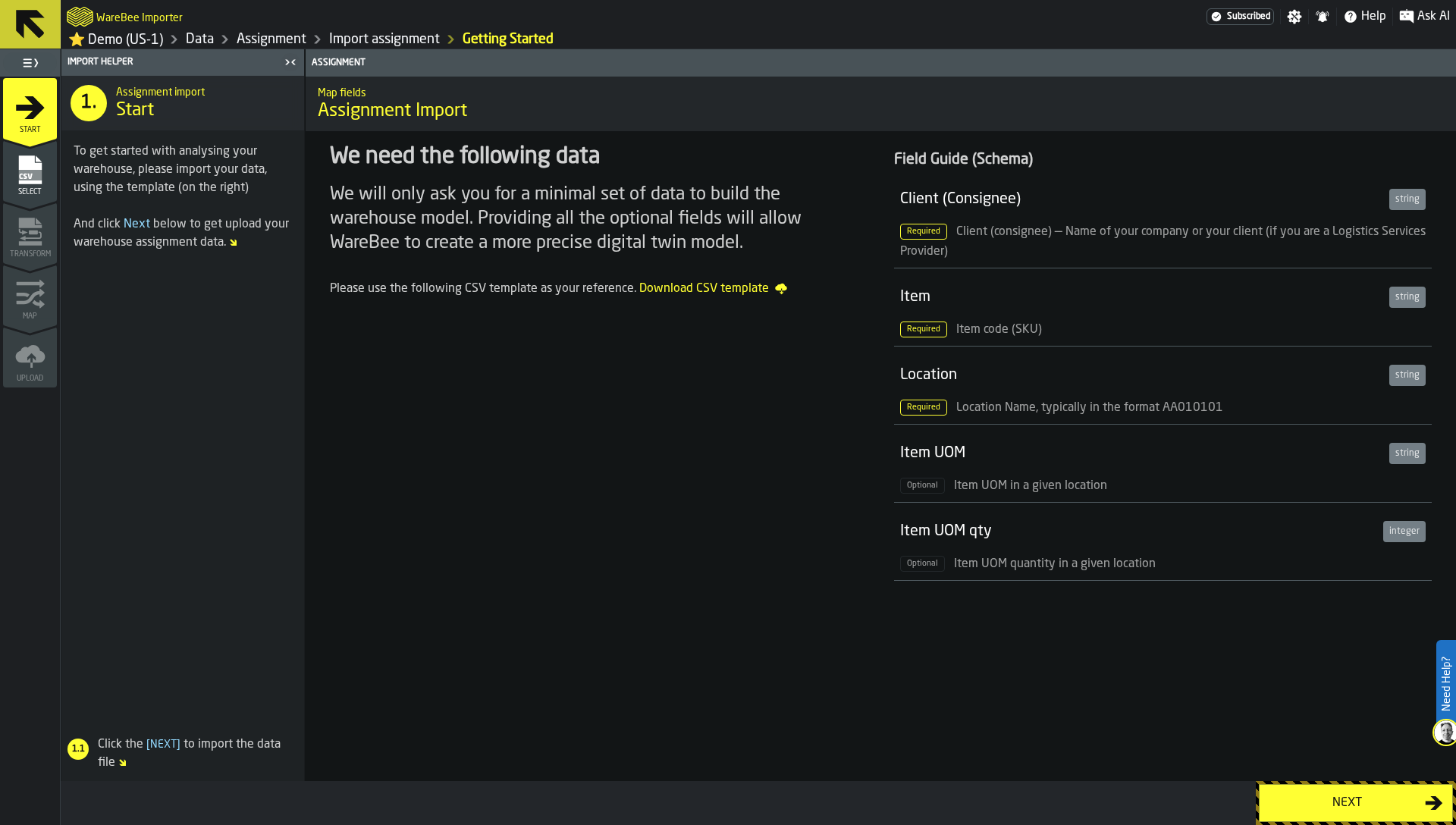
click at [32, 197] on span "Select" at bounding box center [30, 192] width 54 height 8
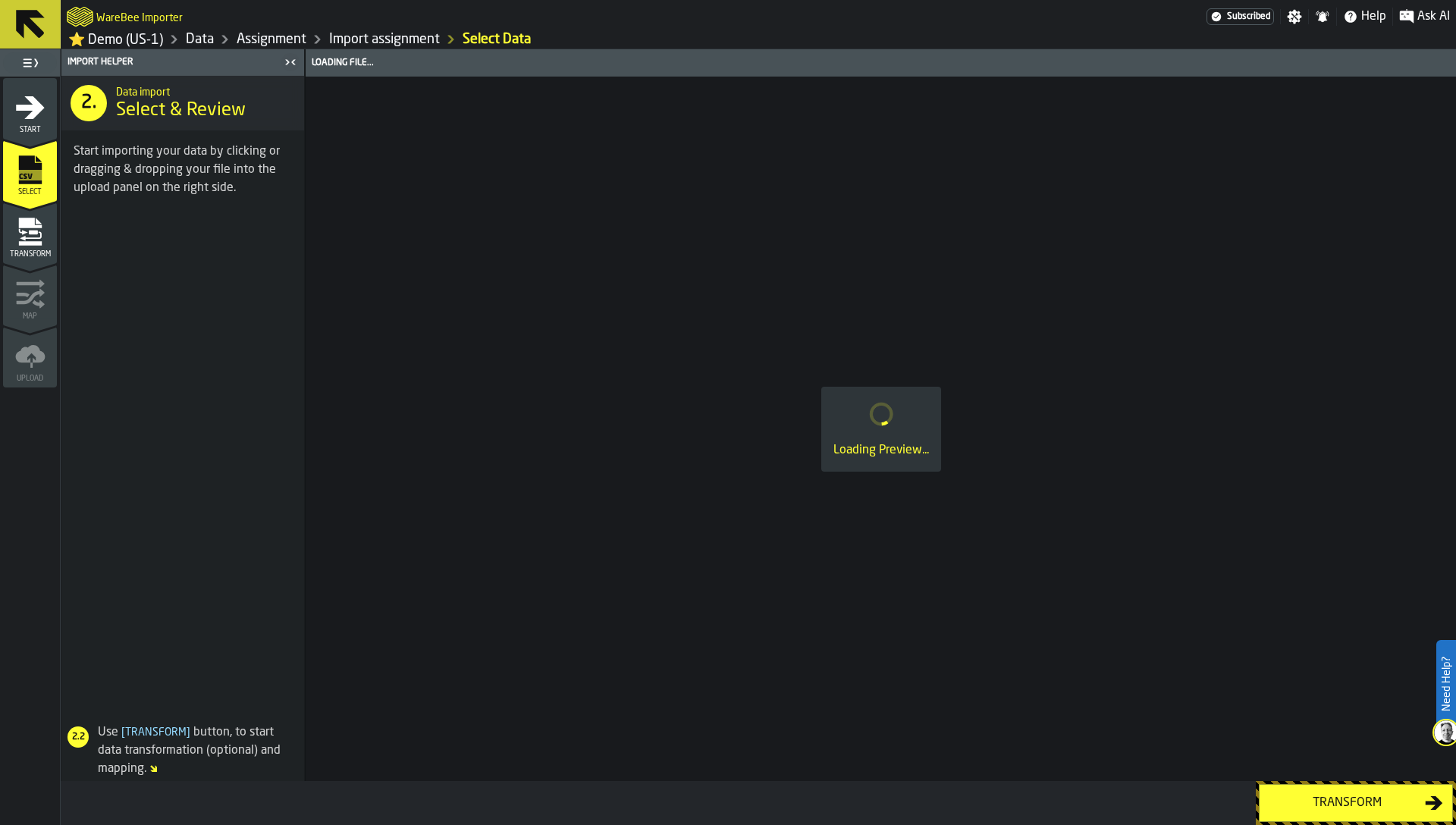
click at [35, 247] on icon "menu Transform" at bounding box center [31, 232] width 31 height 31
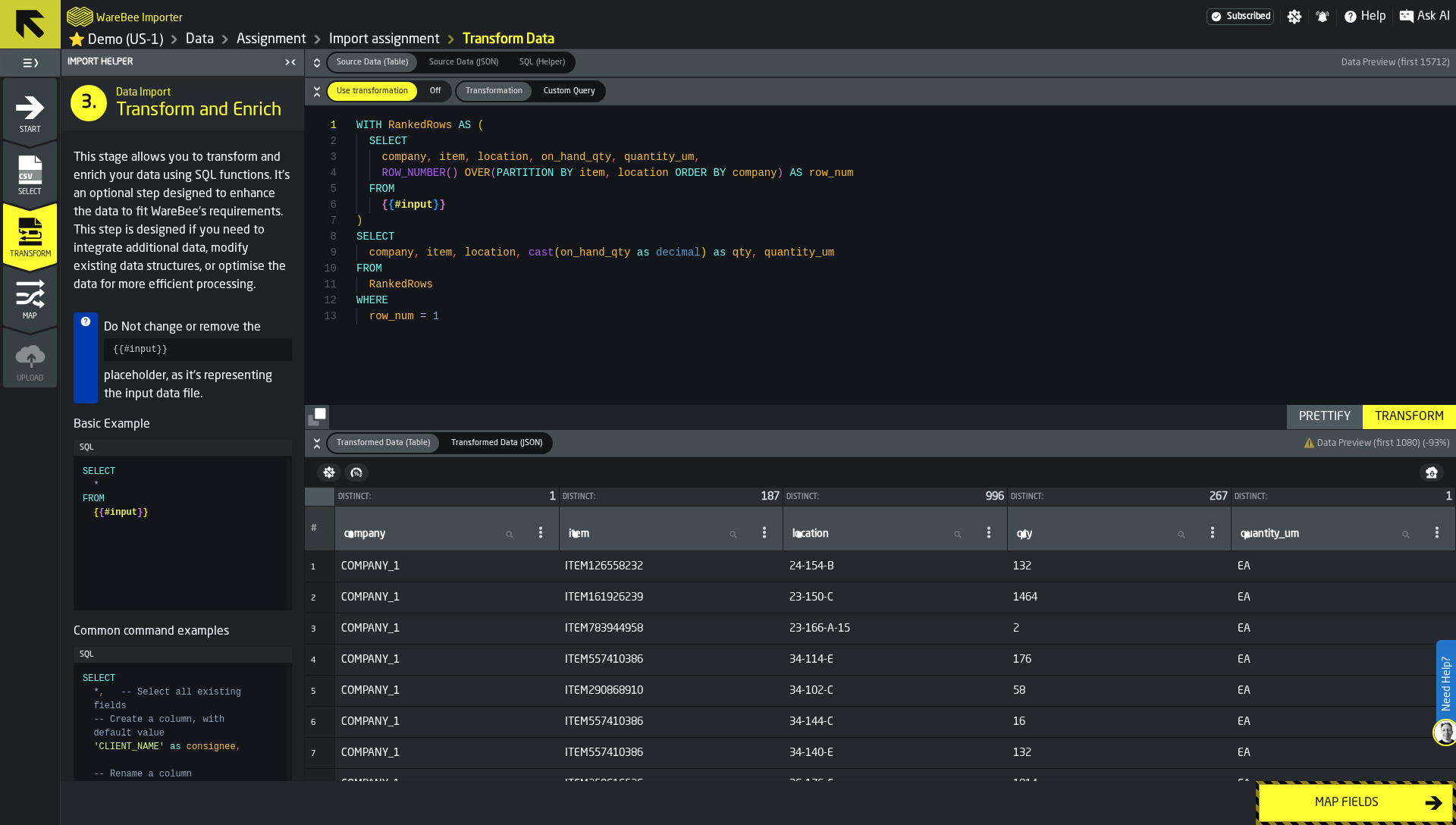
click at [321, 94] on icon "button-" at bounding box center [317, 91] width 15 height 15
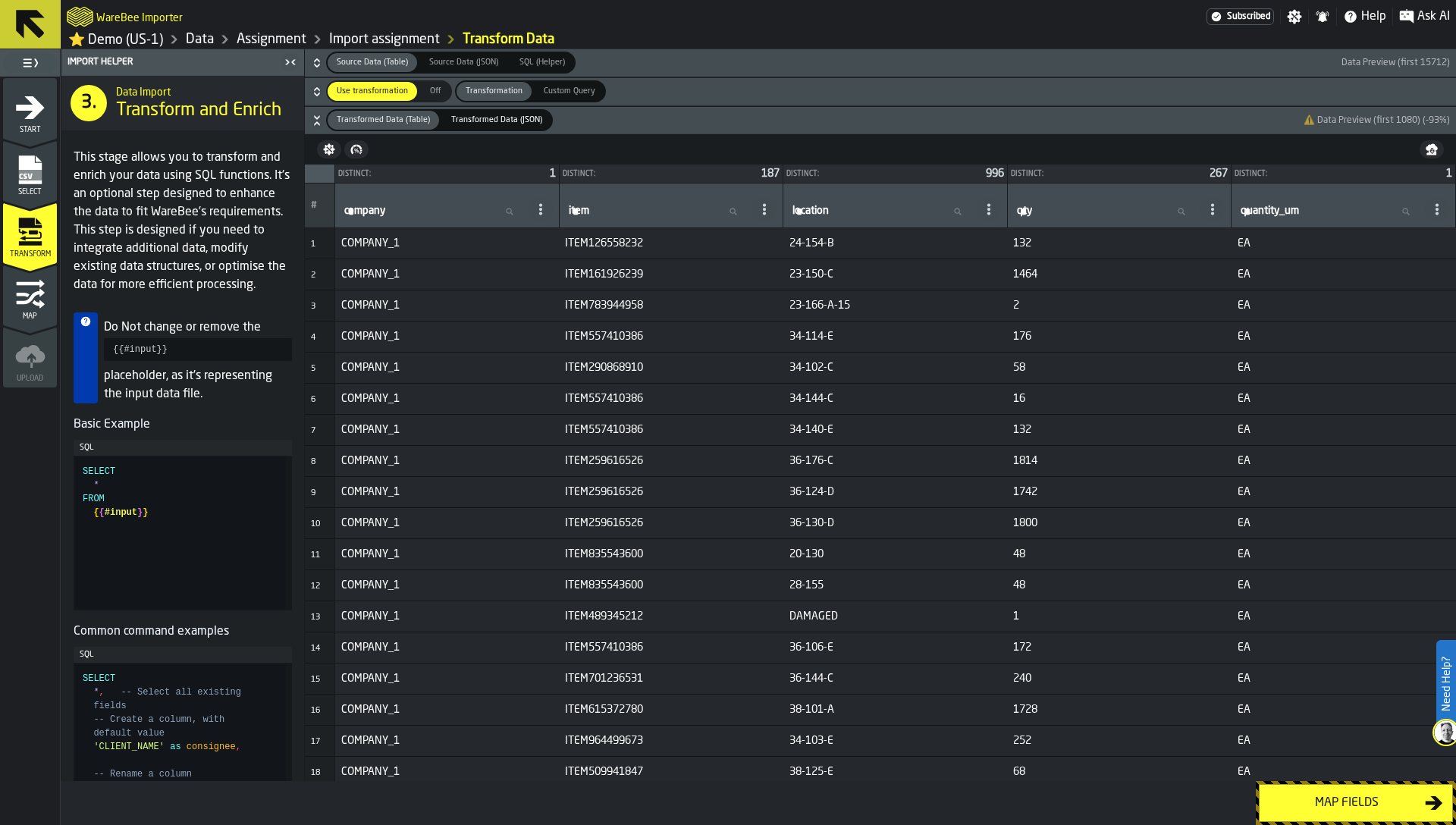
click at [318, 67] on icon "button-" at bounding box center [317, 64] width 6 height 4
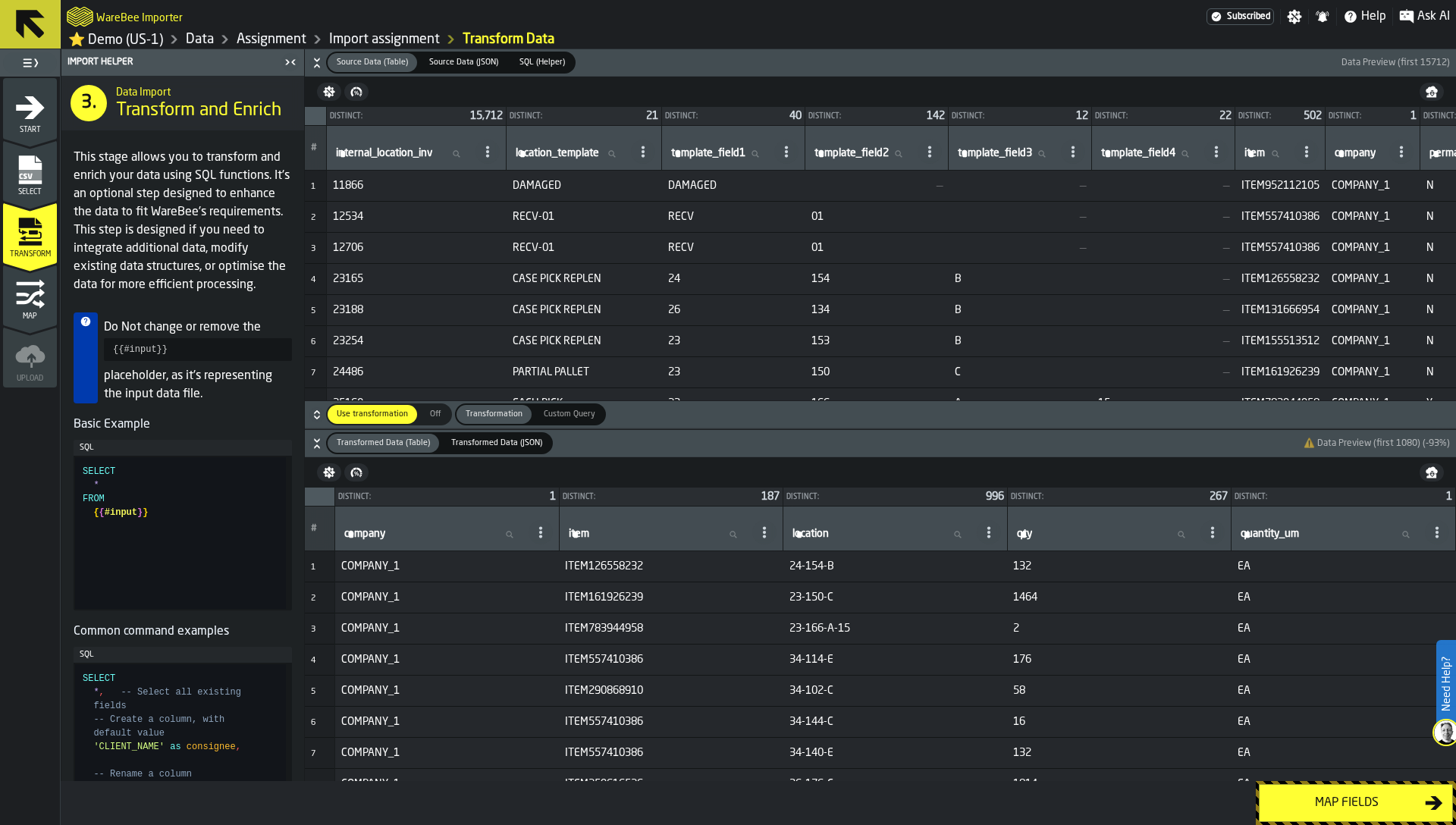
scroll to position [36, 0]
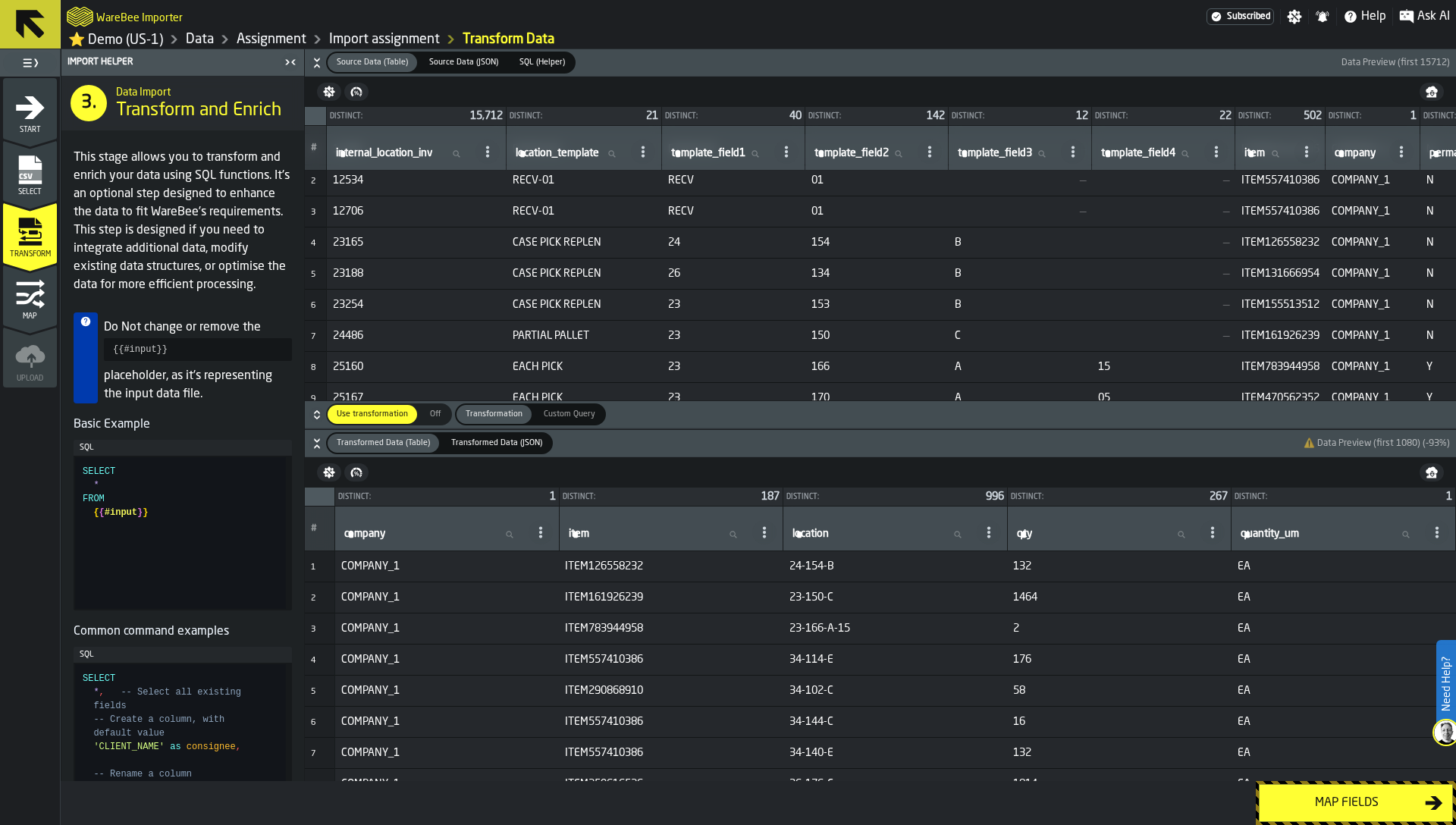
click at [317, 71] on icon "button-" at bounding box center [317, 63] width 15 height 15
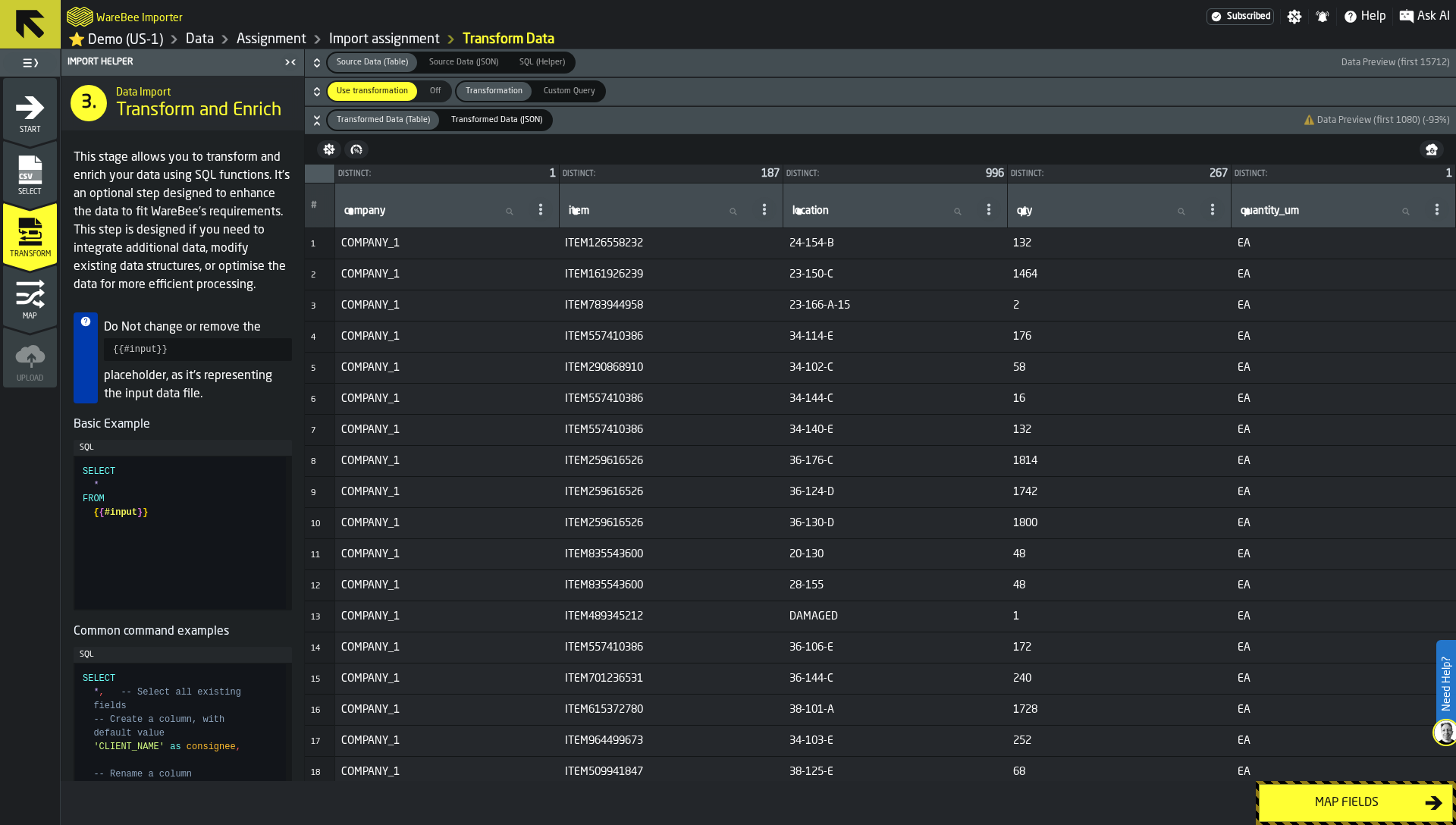
click at [317, 90] on icon "button-" at bounding box center [317, 88] width 6 height 4
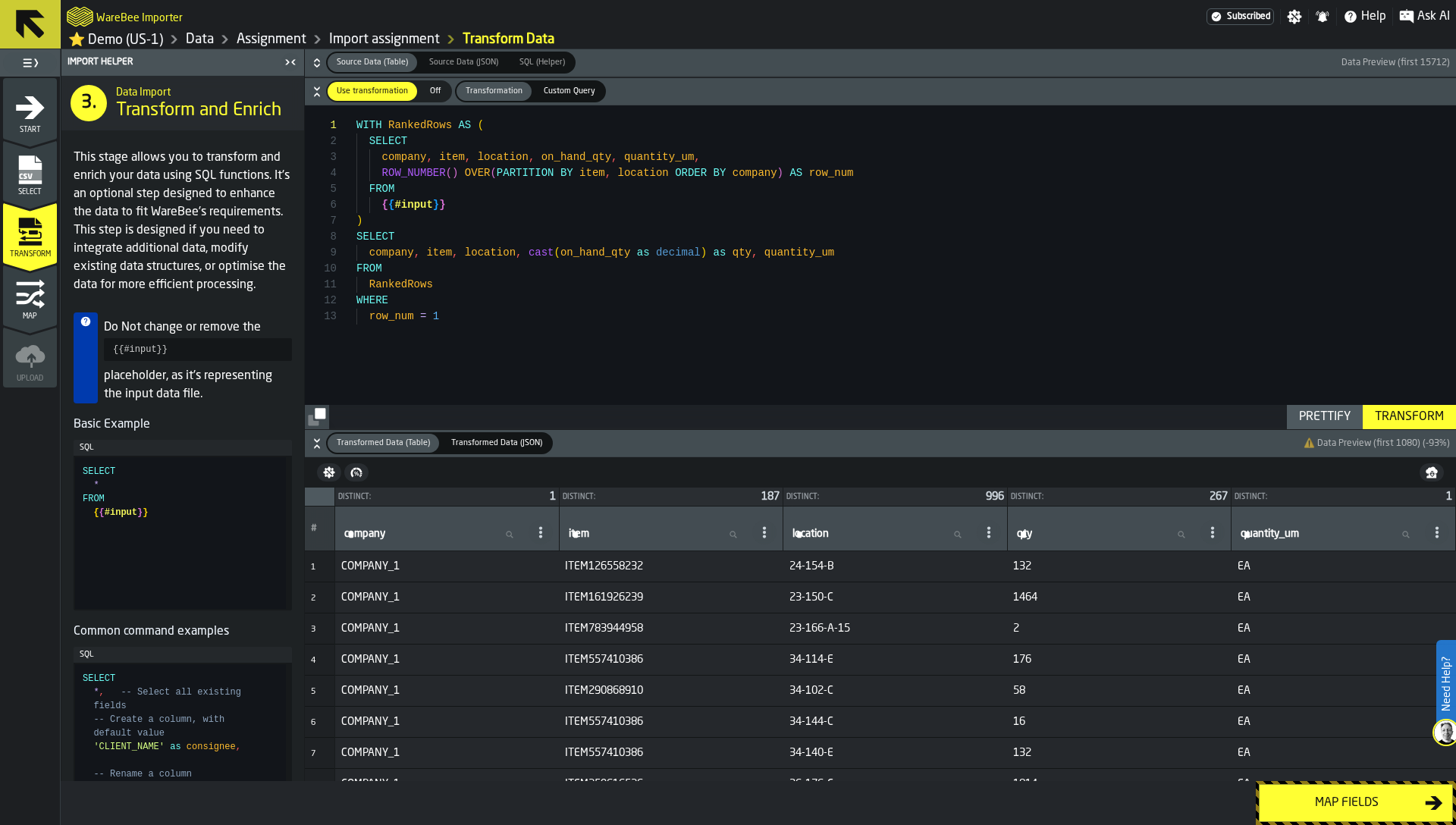
type textarea "**********"
drag, startPoint x: 450, startPoint y: 215, endPoint x: 371, endPoint y: 208, distance: 79.3
click at [371, 208] on div "WITH RankedRows AS ( SELECT company , item , location , on_hand_qty , quantity_…" at bounding box center [906, 267] width 1099 height 322
click at [451, 214] on div "WITH RankedRows AS ( SELECT company , item , location , on_hand_qty , quantity_…" at bounding box center [906, 267] width 1099 height 322
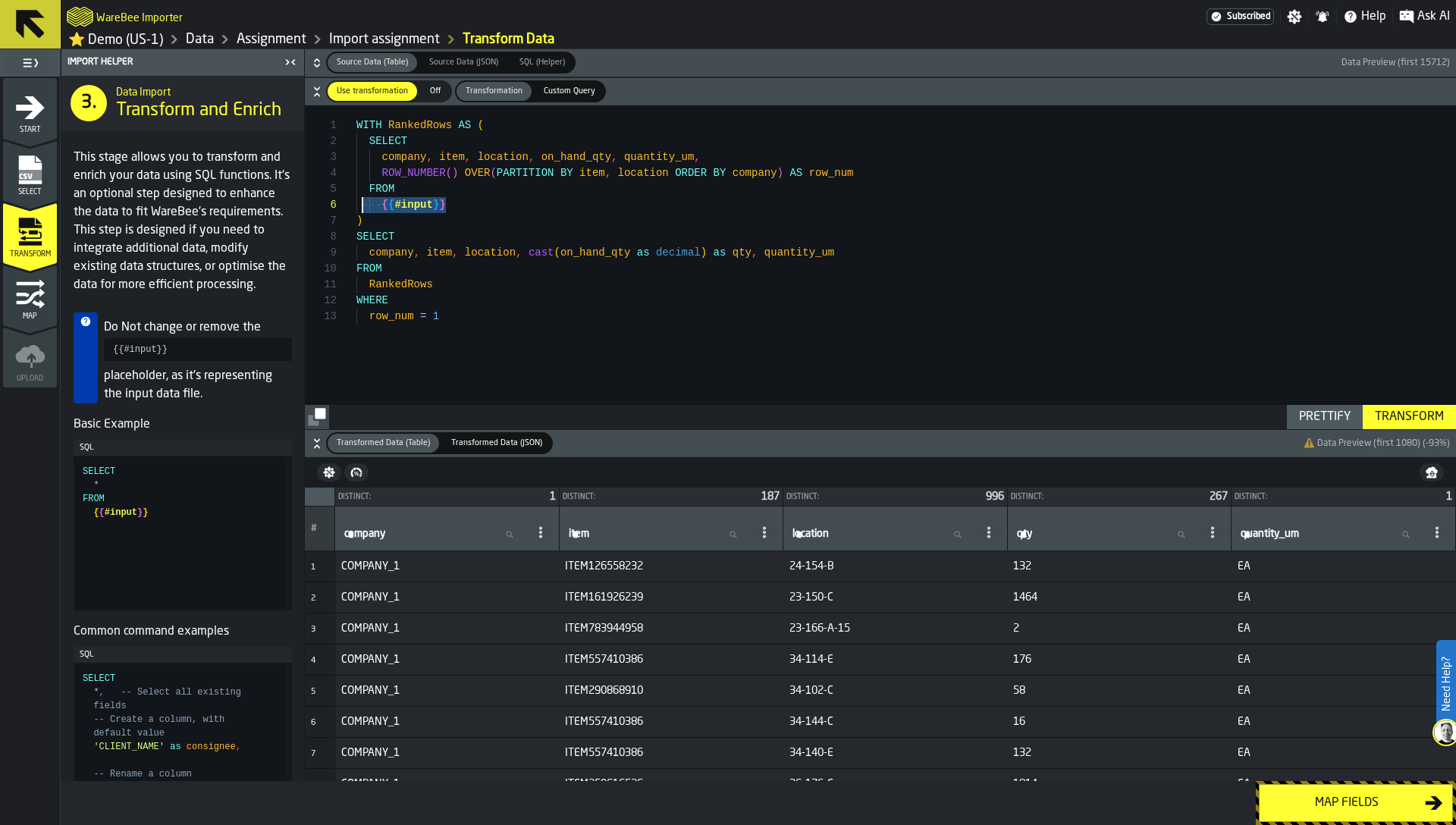
drag, startPoint x: 456, startPoint y: 208, endPoint x: 362, endPoint y: 207, distance: 94.0
click at [362, 207] on div "WITH RankedRows AS ( SELECT company , item , location , on_hand_qty , quantity_…" at bounding box center [906, 267] width 1099 height 322
click at [309, 66] on icon "button-" at bounding box center [317, 63] width 15 height 15
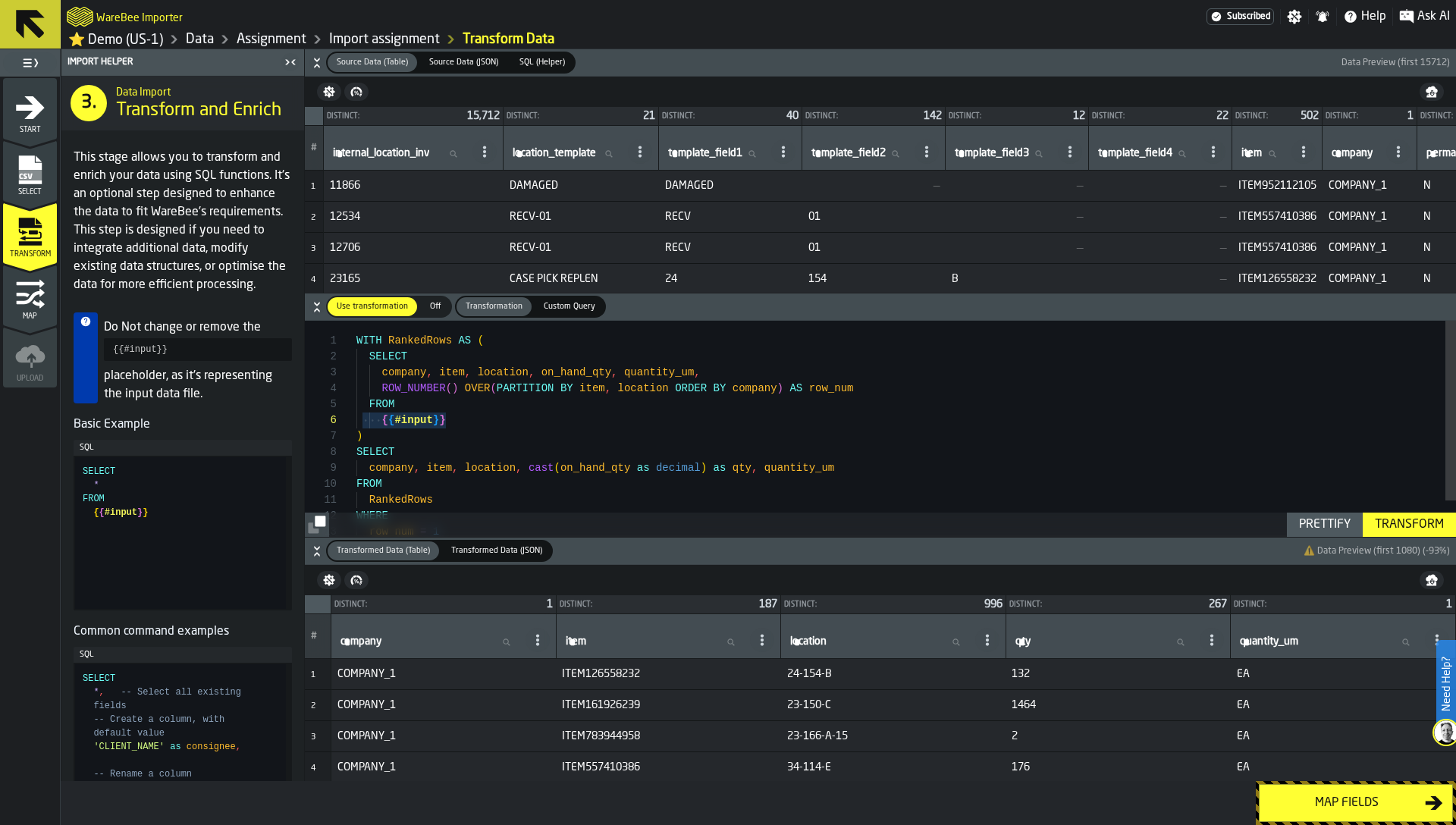
click at [316, 61] on icon "button-" at bounding box center [317, 63] width 15 height 15
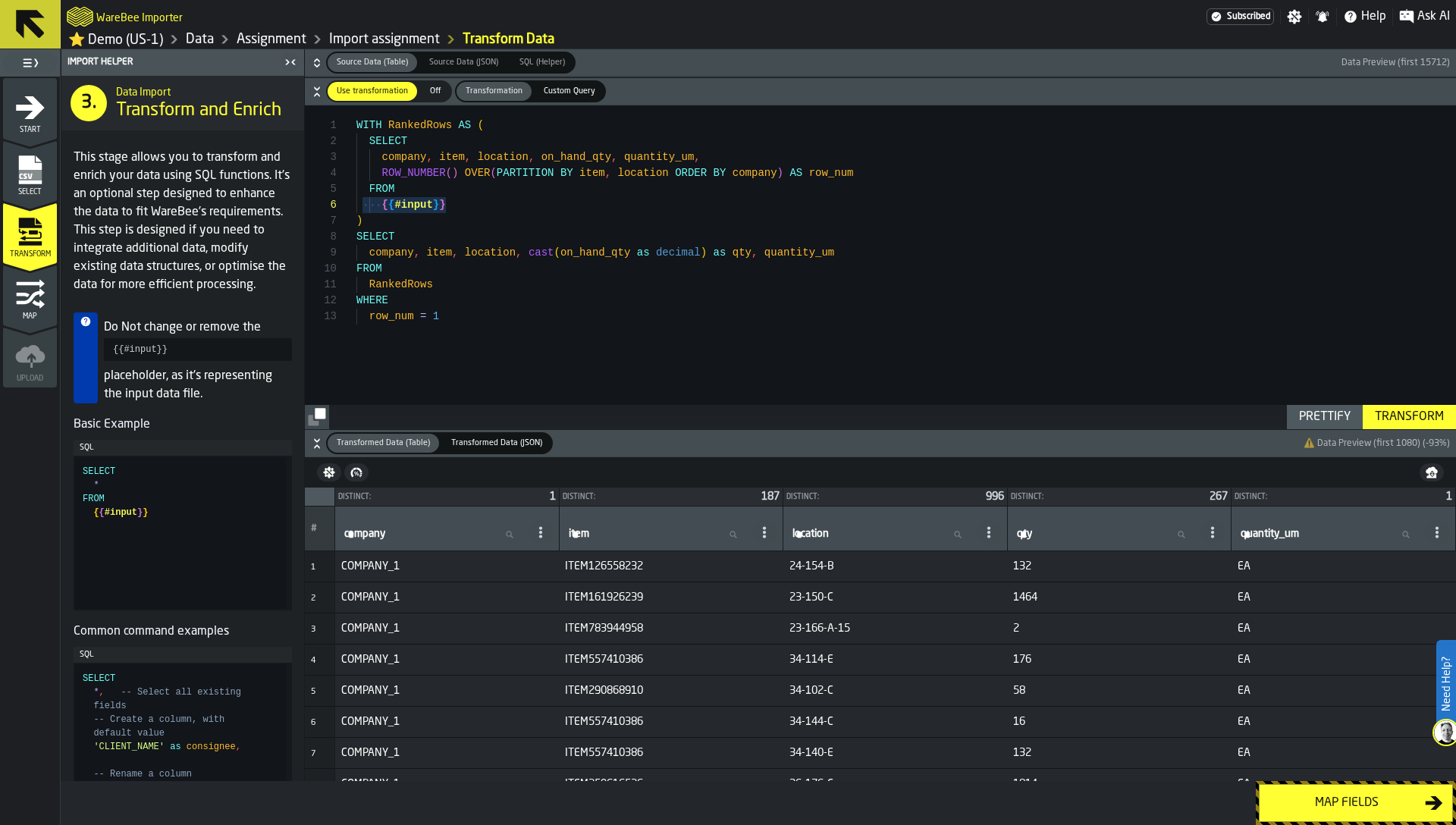
click at [40, 308] on icon "menu Map" at bounding box center [38, 304] width 12 height 8
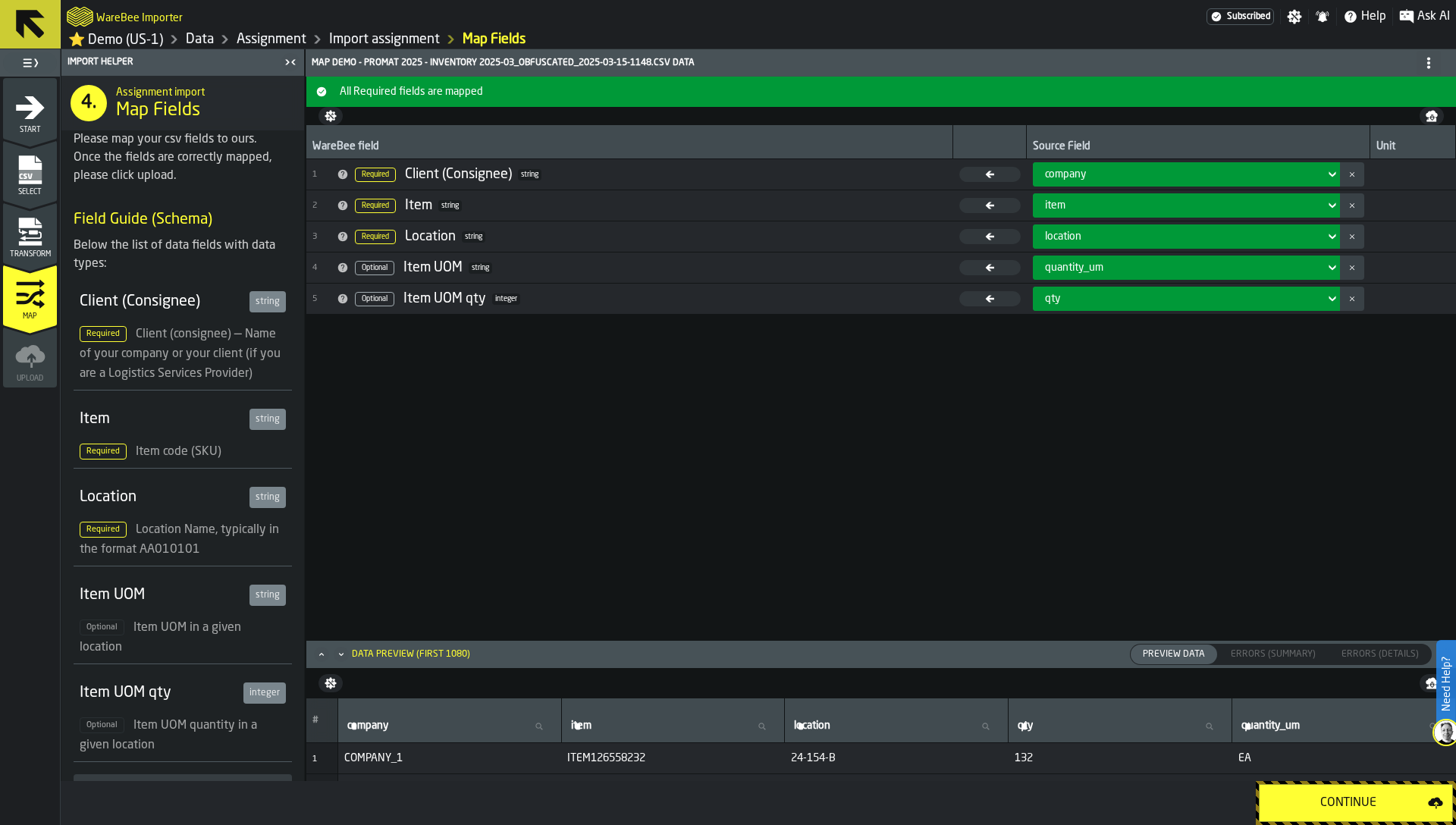
click at [272, 43] on link "Assignment" at bounding box center [272, 39] width 70 height 17
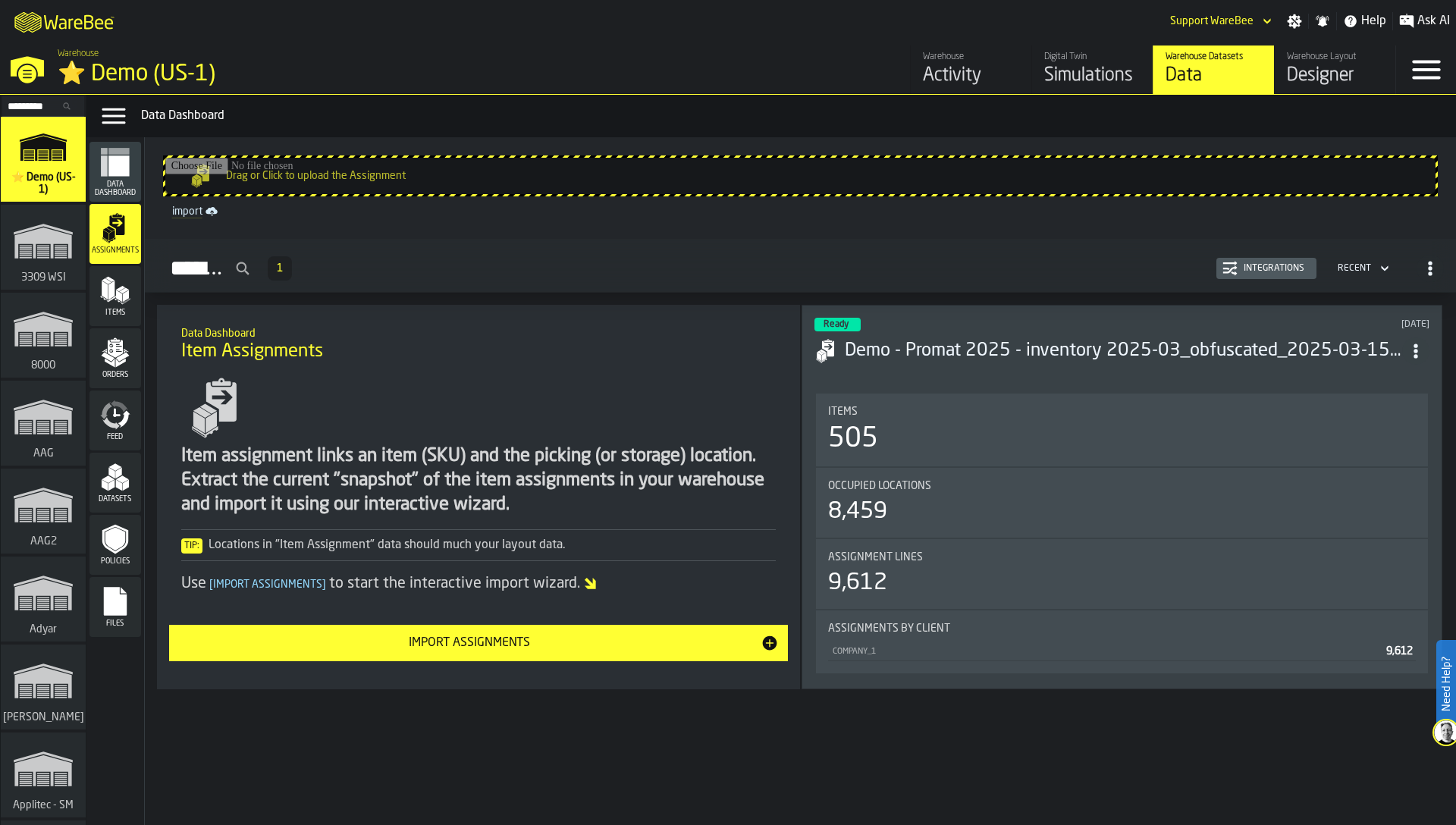
click at [1255, 266] on div "Integrations" at bounding box center [1274, 268] width 73 height 10
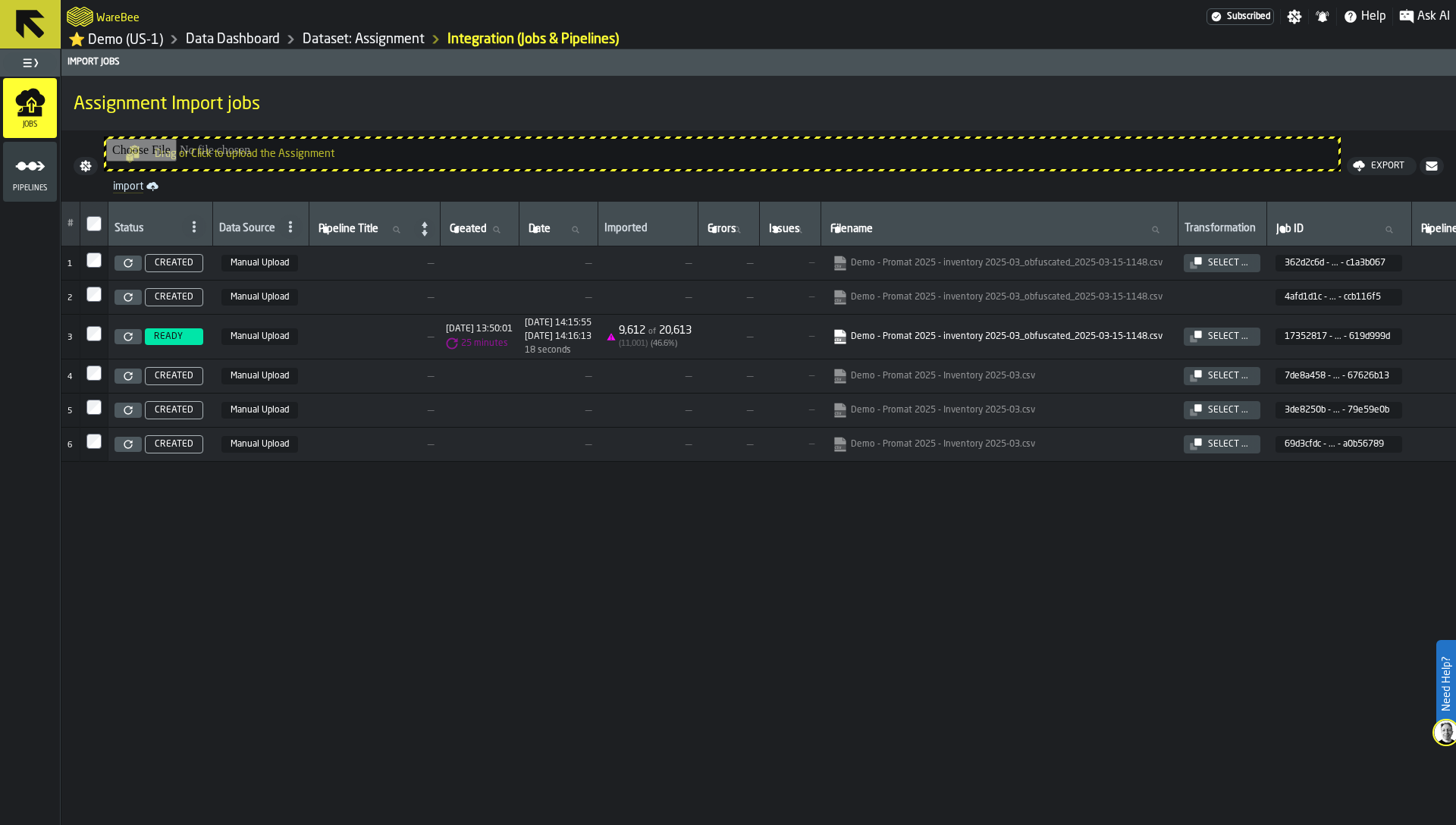
click at [15, 159] on icon "menu Pipelines" at bounding box center [31, 166] width 31 height 31
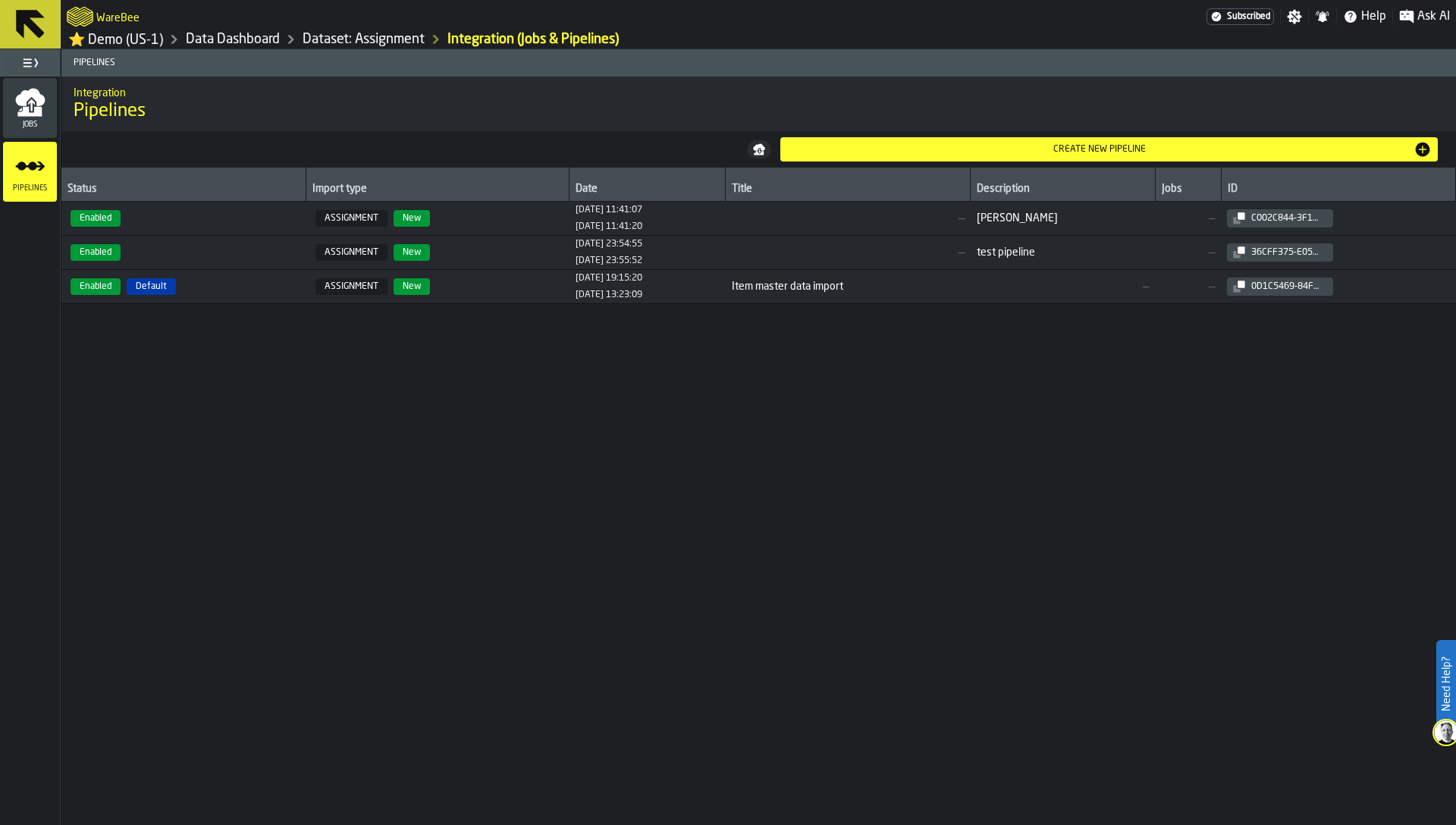
click at [382, 35] on link "Dataset: Assignment" at bounding box center [363, 39] width 122 height 17
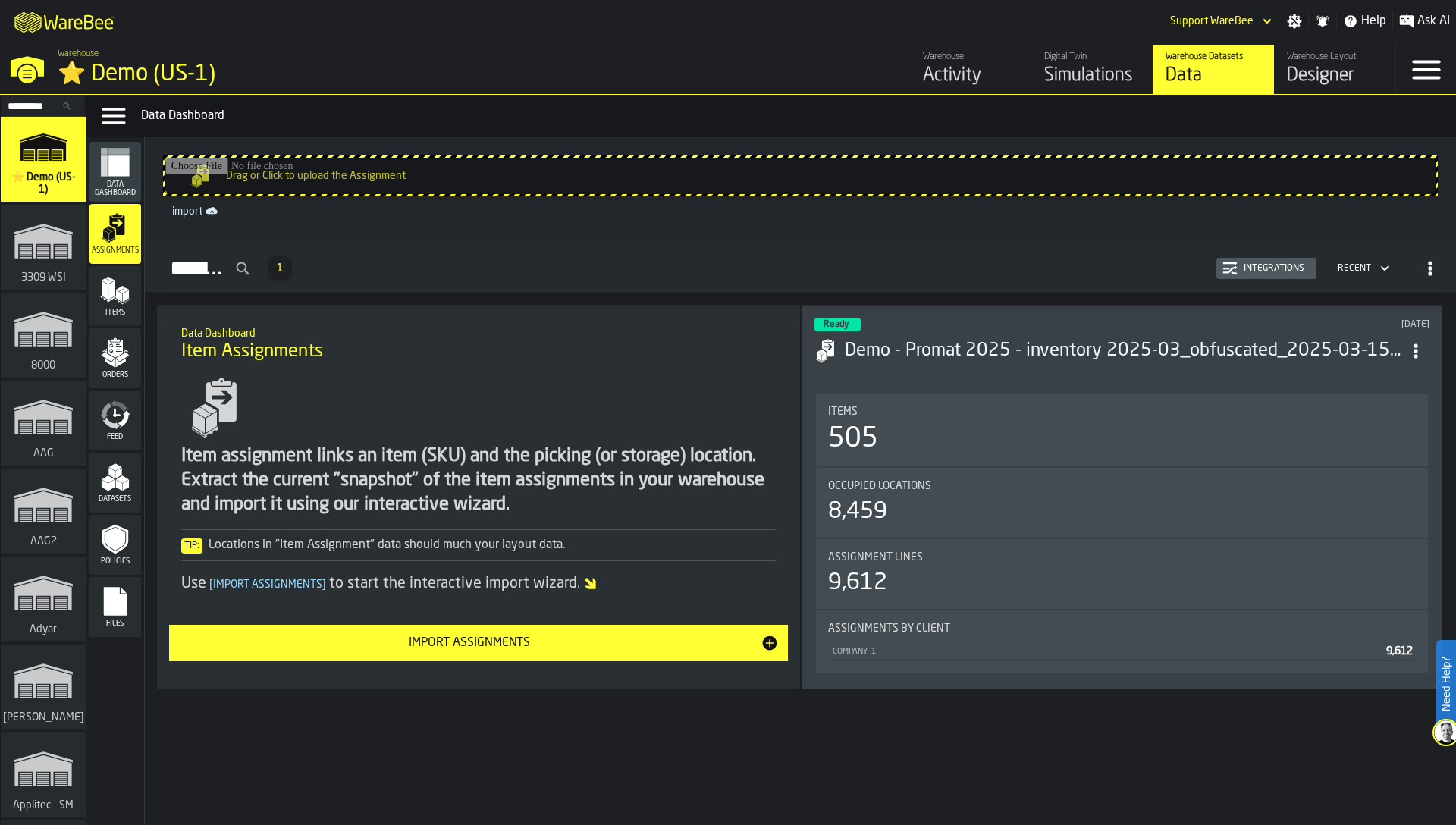
click at [1435, 70] on icon "button-toggle-Menu" at bounding box center [1425, 70] width 28 height 19
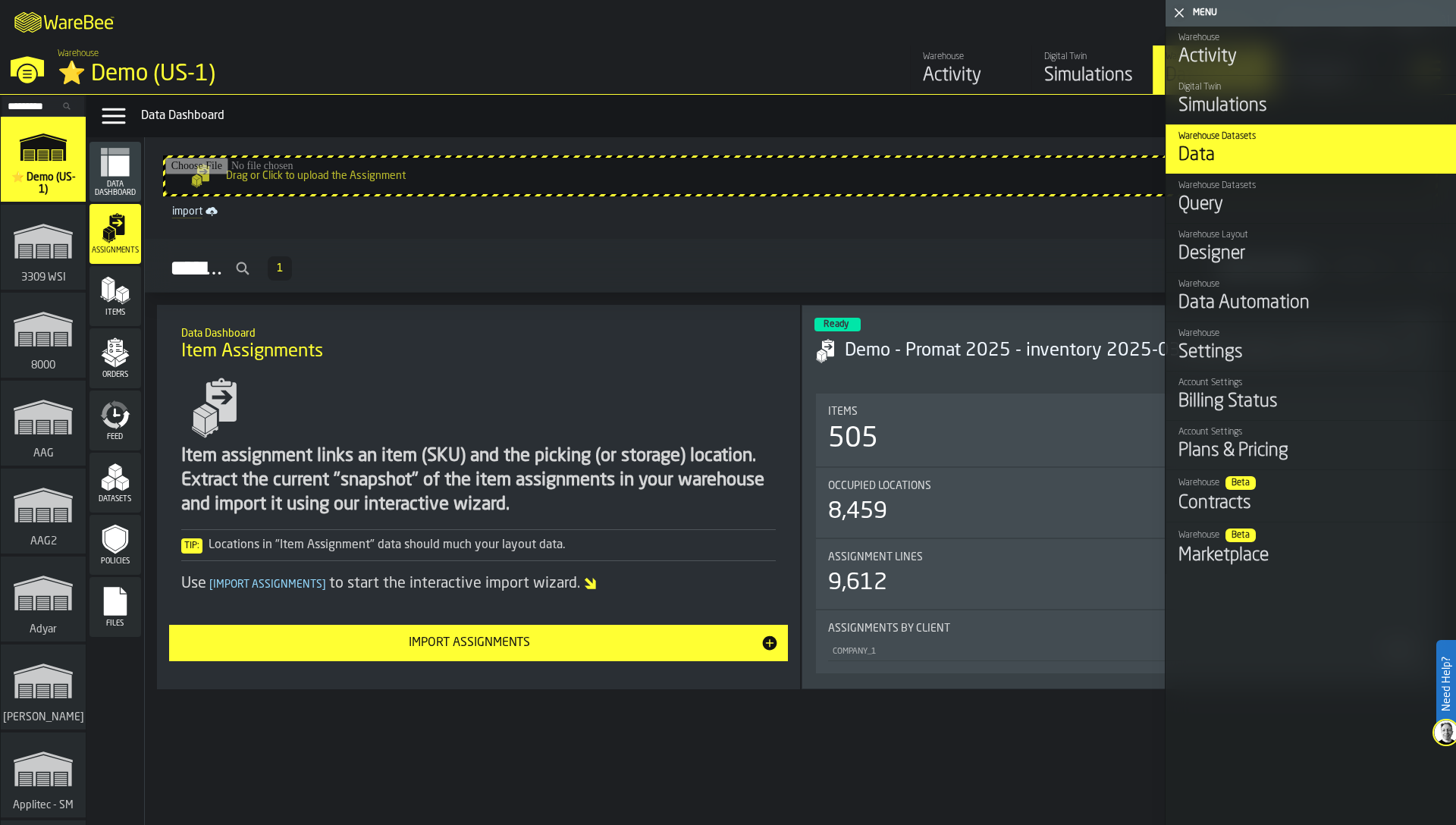
click at [1247, 293] on div "Data Automation" at bounding box center [1310, 303] width 265 height 24
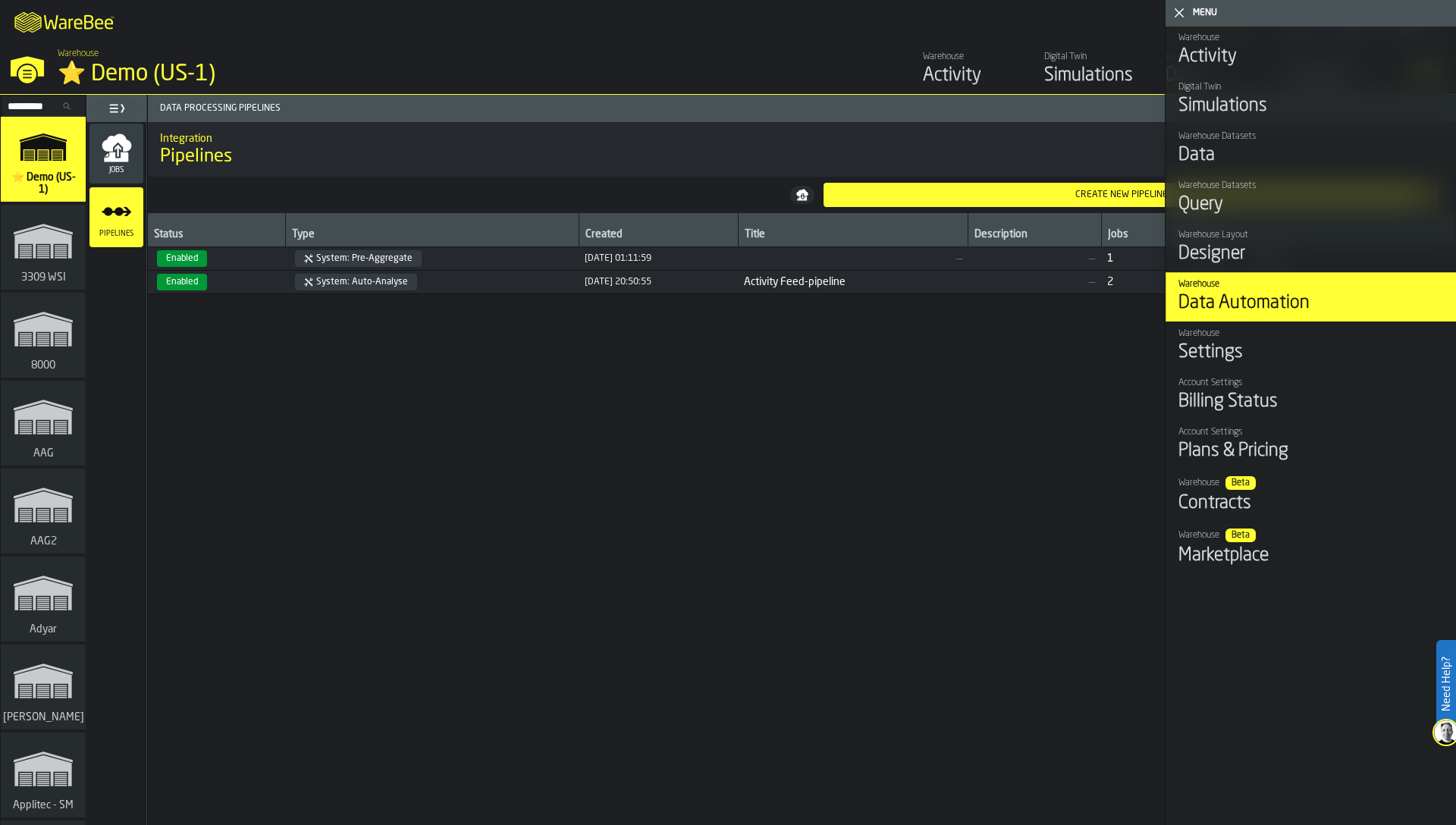
click at [1176, 15] on polygon "button-toggle-Close me" at bounding box center [1180, 13] width 10 height 10
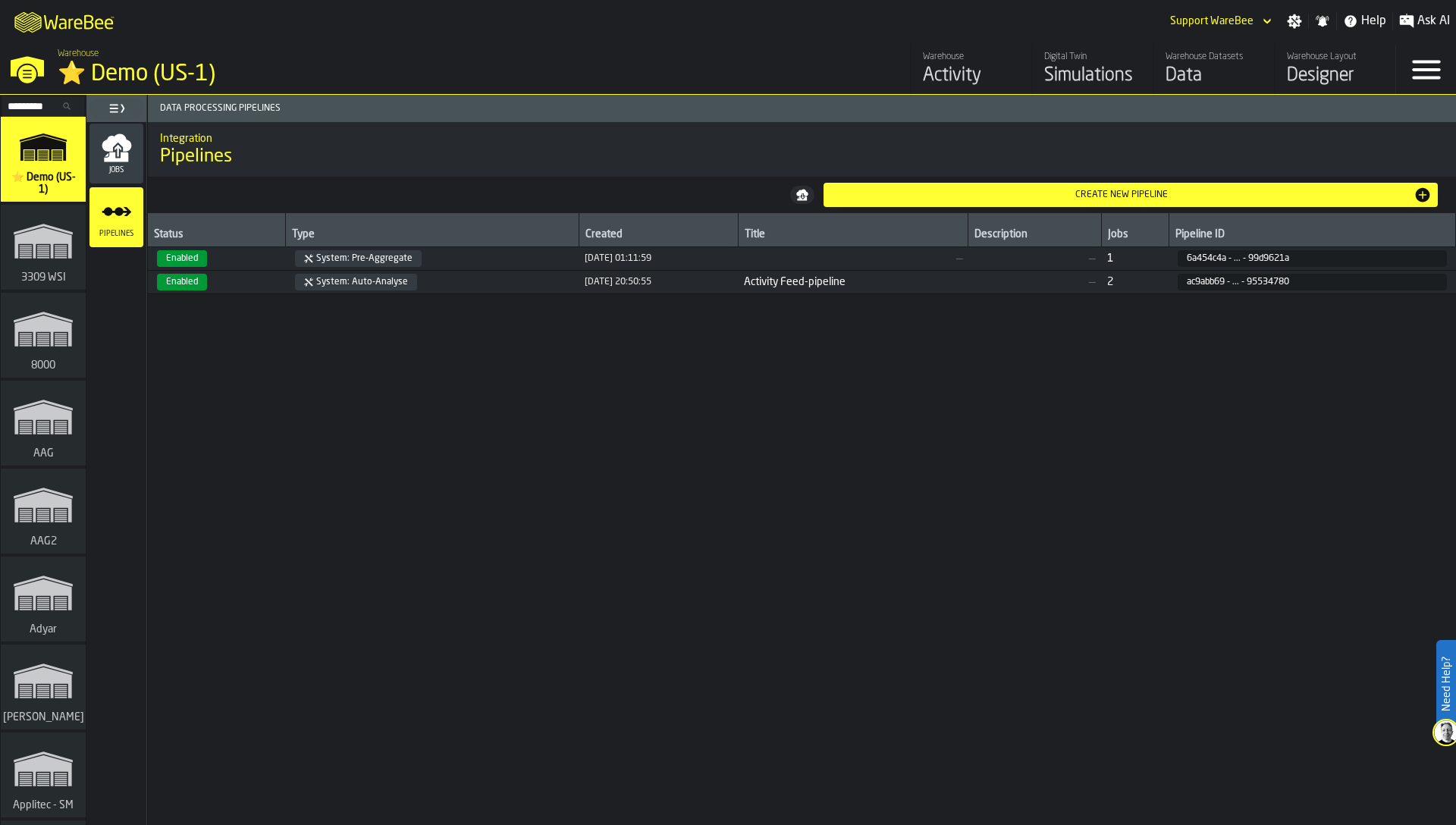
click at [738, 427] on div "Status Type Created Title Description Jobs Pipeline ID Enabled System: Pre-Aggr…" at bounding box center [801, 518] width 1308 height 611
